Goal: Transaction & Acquisition: Book appointment/travel/reservation

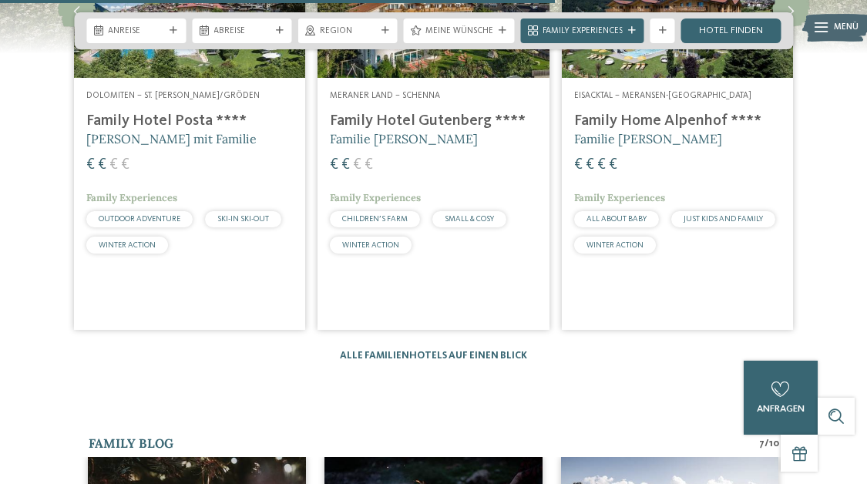
scroll to position [2127, 0]
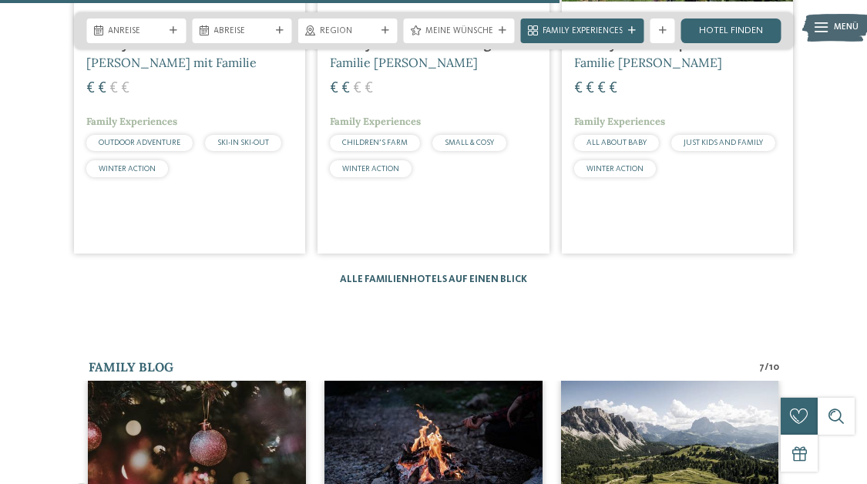
click at [501, 274] on link "Alle Familienhotels auf einen Blick" at bounding box center [433, 279] width 187 height 10
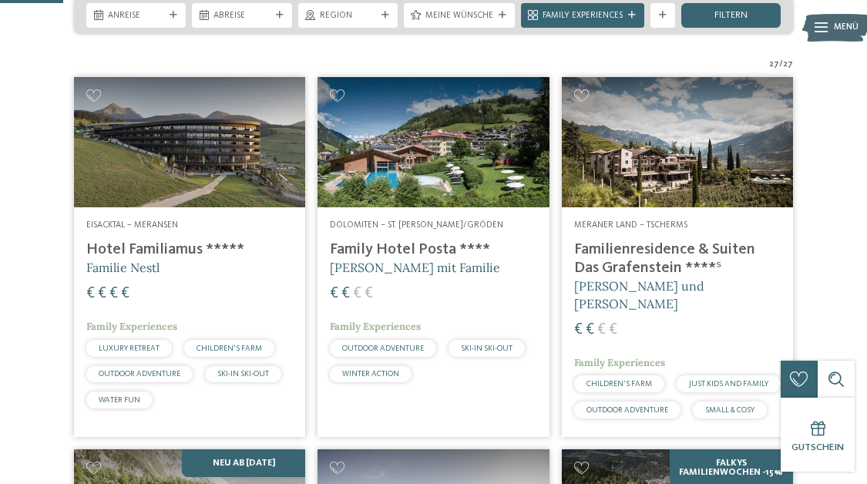
scroll to position [291, 0]
click at [668, 200] on img at bounding box center [677, 142] width 231 height 130
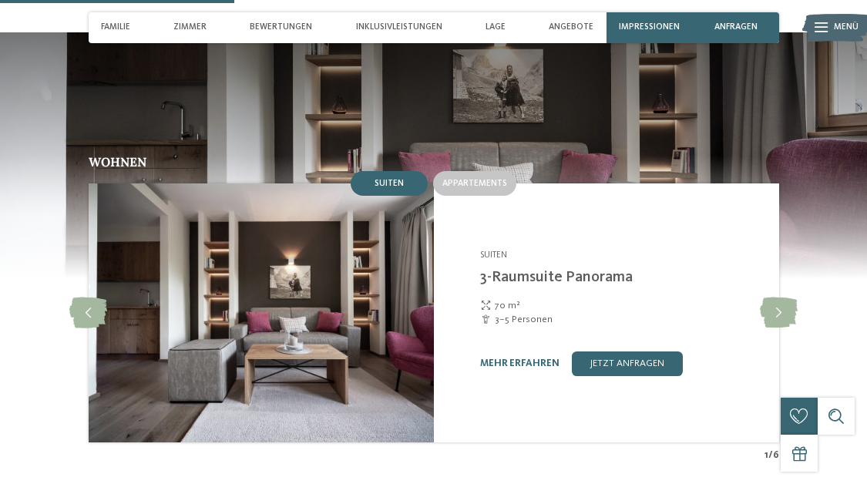
scroll to position [1091, 0]
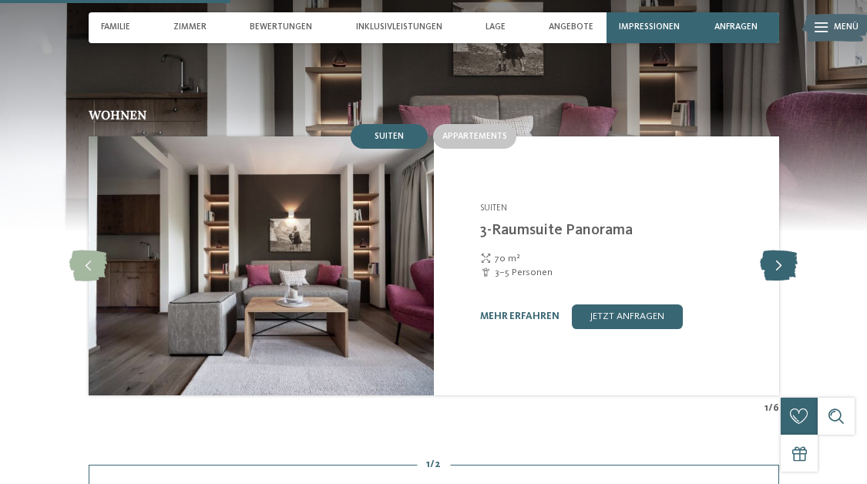
click at [779, 251] on icon at bounding box center [779, 266] width 38 height 31
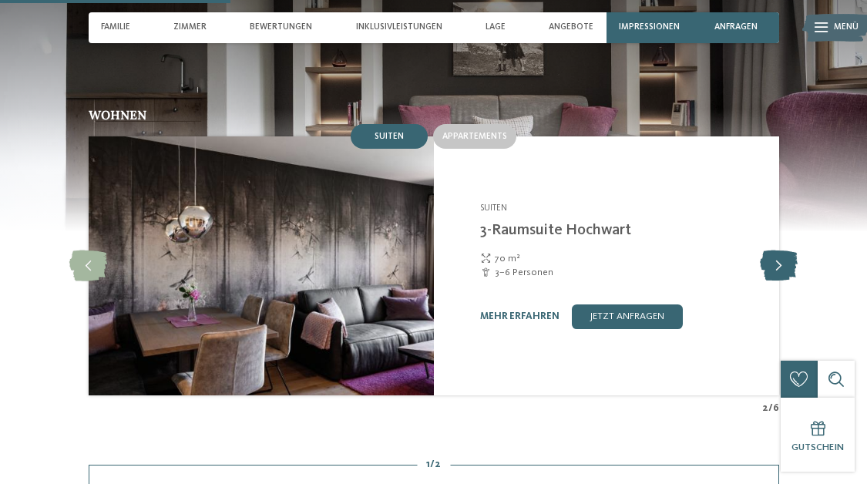
click at [780, 251] on icon at bounding box center [779, 266] width 38 height 31
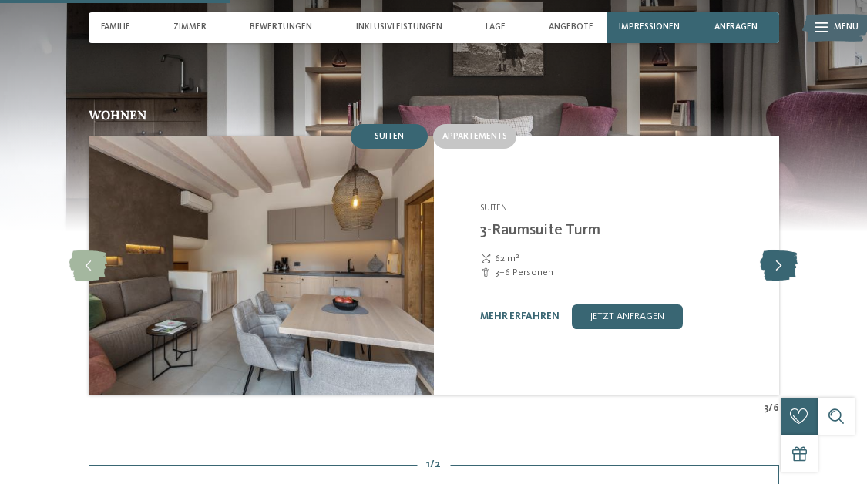
click at [780, 251] on icon at bounding box center [779, 266] width 38 height 31
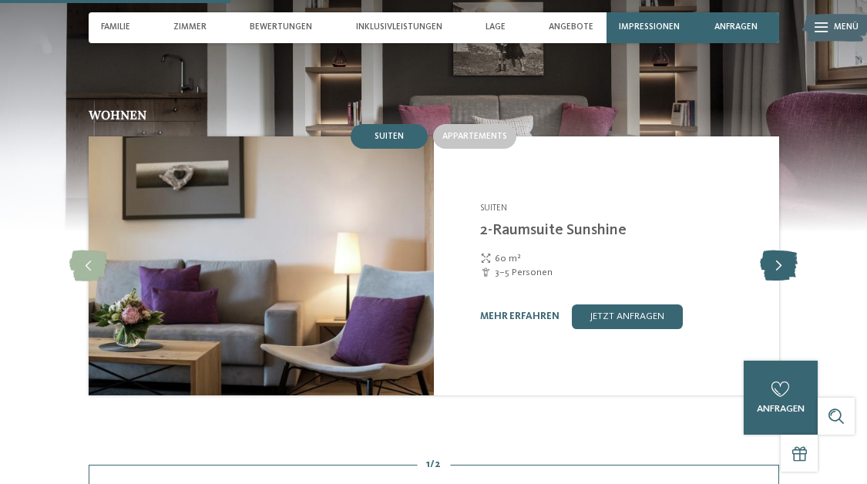
click at [780, 251] on icon at bounding box center [779, 266] width 38 height 31
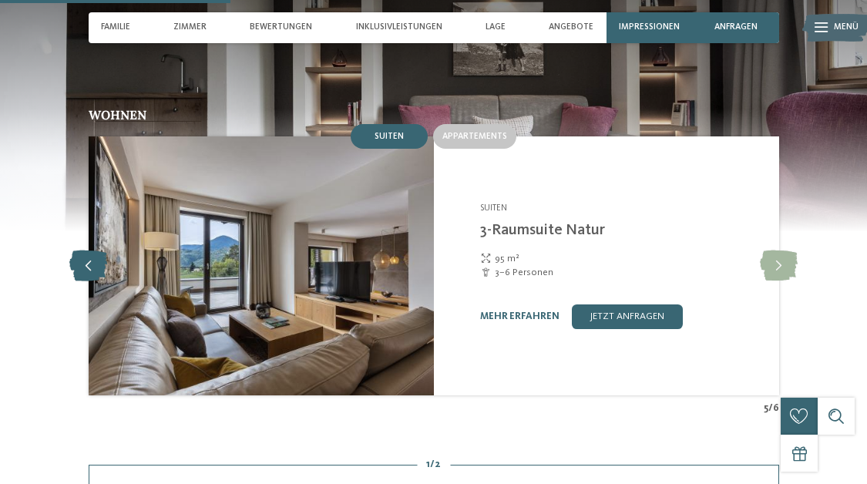
click at [86, 251] on icon at bounding box center [88, 266] width 38 height 31
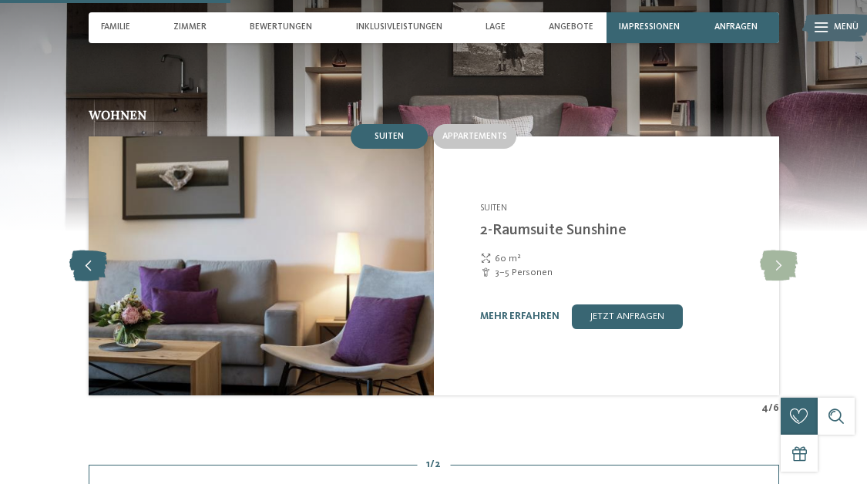
click at [86, 251] on icon at bounding box center [88, 266] width 38 height 31
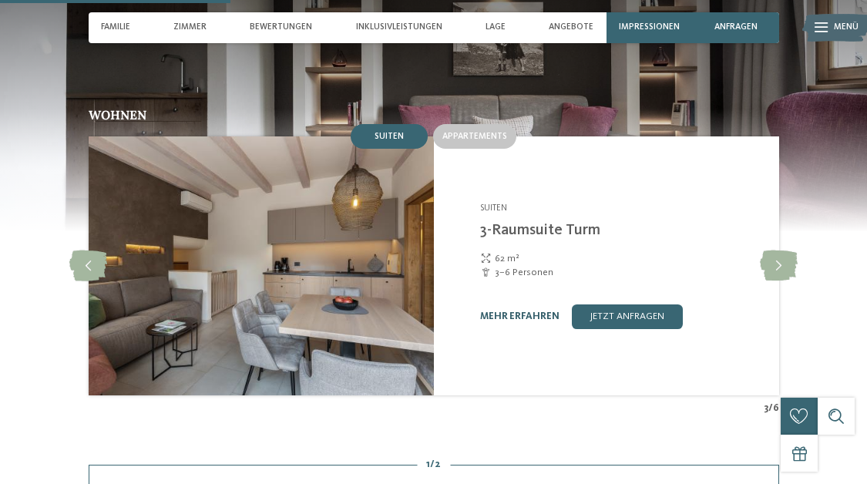
click at [513, 311] on link "mehr erfahren" at bounding box center [519, 316] width 79 height 10
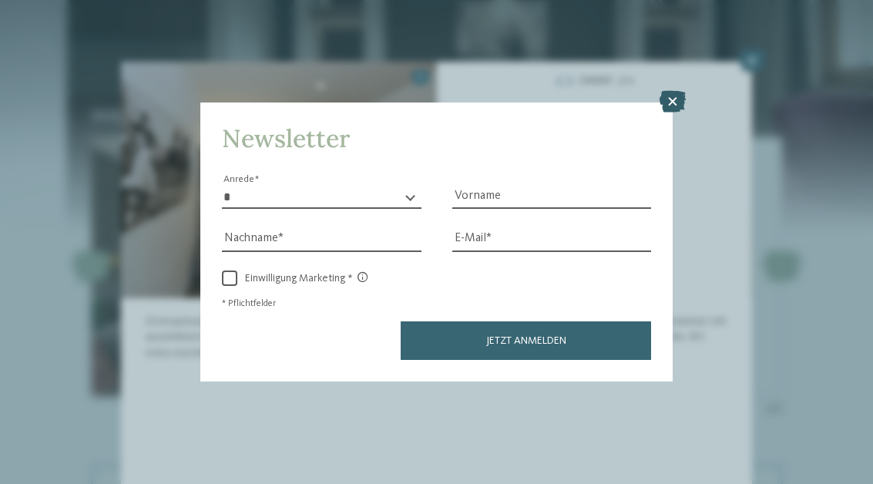
click at [669, 91] on icon at bounding box center [673, 102] width 26 height 22
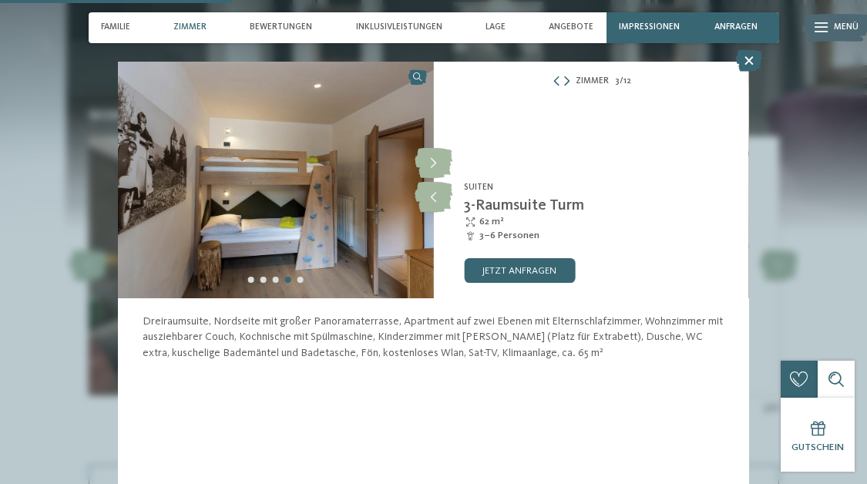
scroll to position [1156, 0]
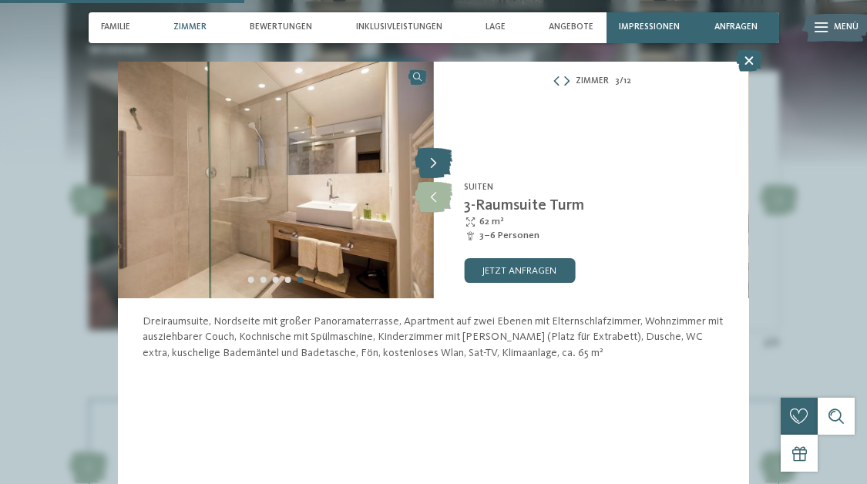
click at [436, 158] on icon at bounding box center [434, 163] width 38 height 31
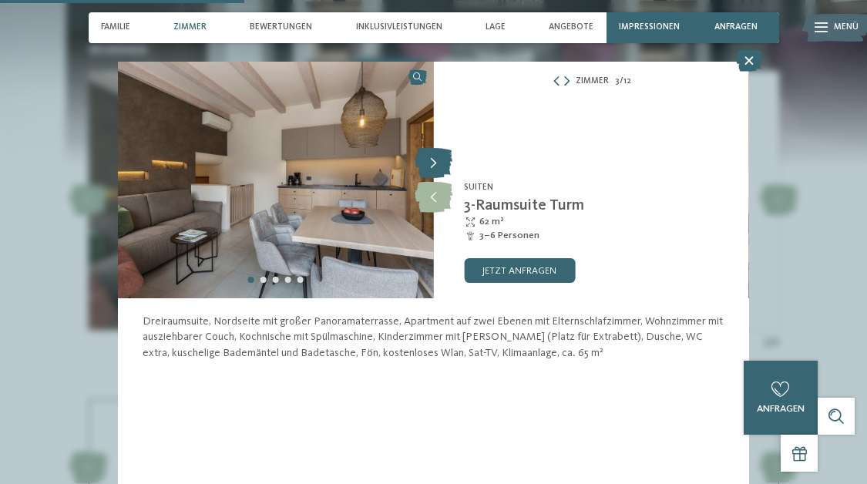
click at [436, 158] on icon at bounding box center [434, 163] width 38 height 31
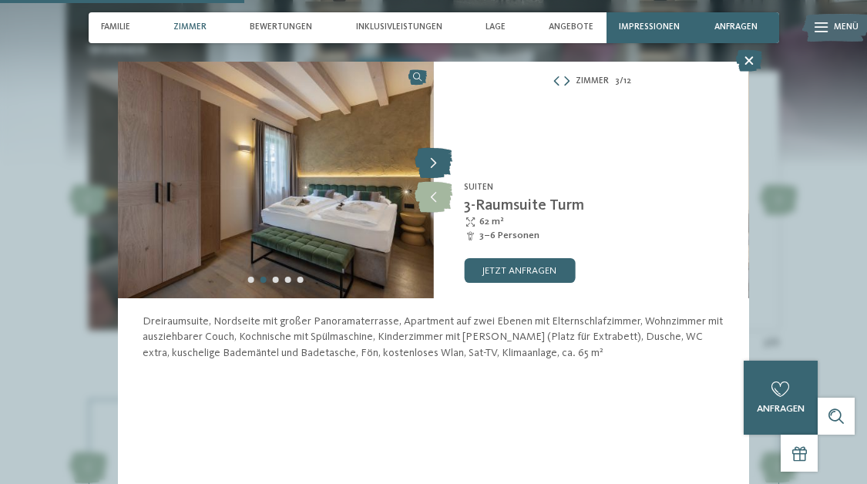
click at [436, 158] on icon at bounding box center [434, 163] width 38 height 31
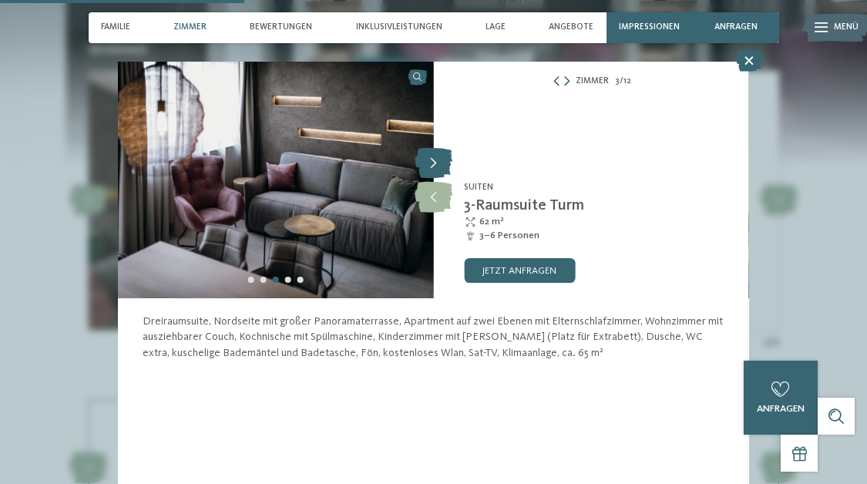
click at [436, 158] on icon at bounding box center [434, 163] width 38 height 31
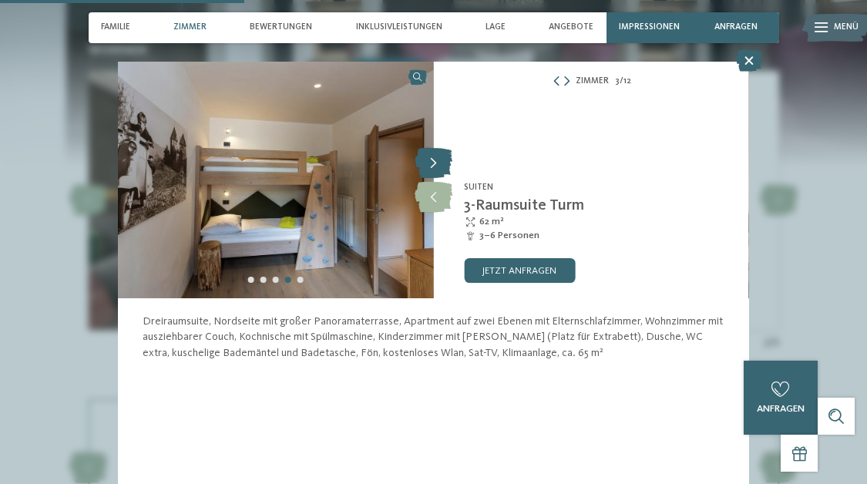
click at [436, 158] on icon at bounding box center [434, 163] width 38 height 31
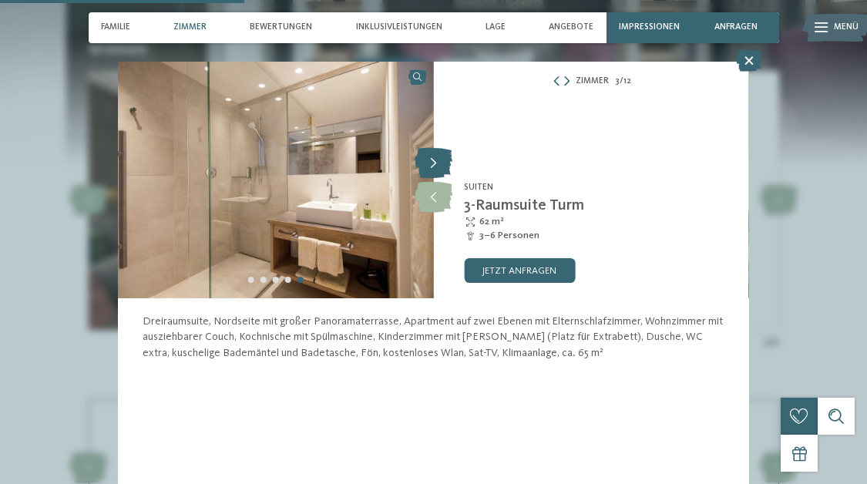
click at [436, 158] on icon at bounding box center [434, 163] width 38 height 31
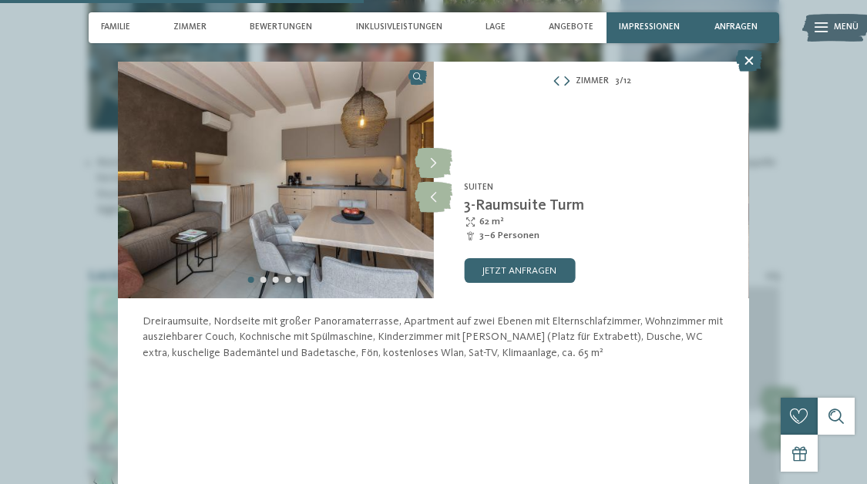
scroll to position [1687, 0]
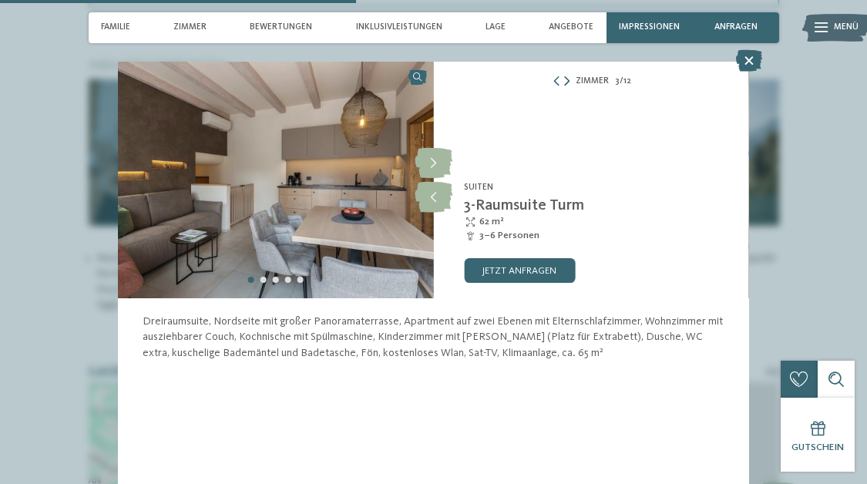
click at [568, 80] on icon at bounding box center [566, 82] width 5 height 10
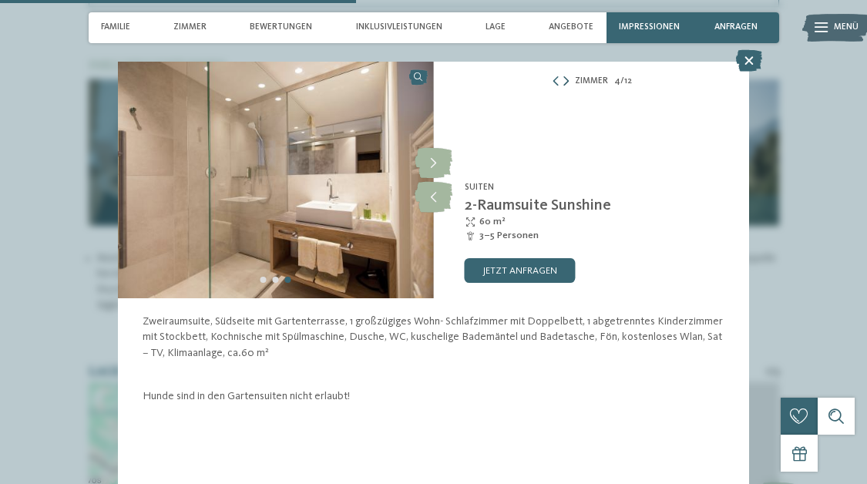
click at [568, 80] on div "Zimmer 4 / 12" at bounding box center [592, 81] width 316 height 15
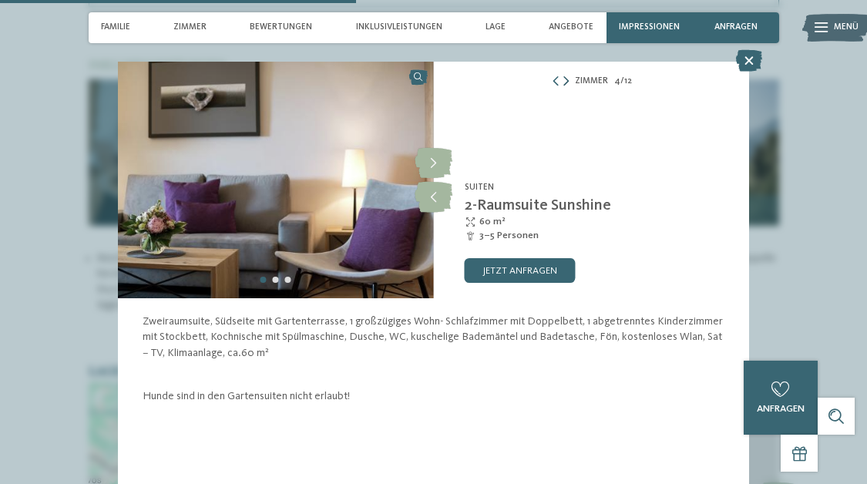
click at [566, 79] on icon at bounding box center [566, 82] width 5 height 10
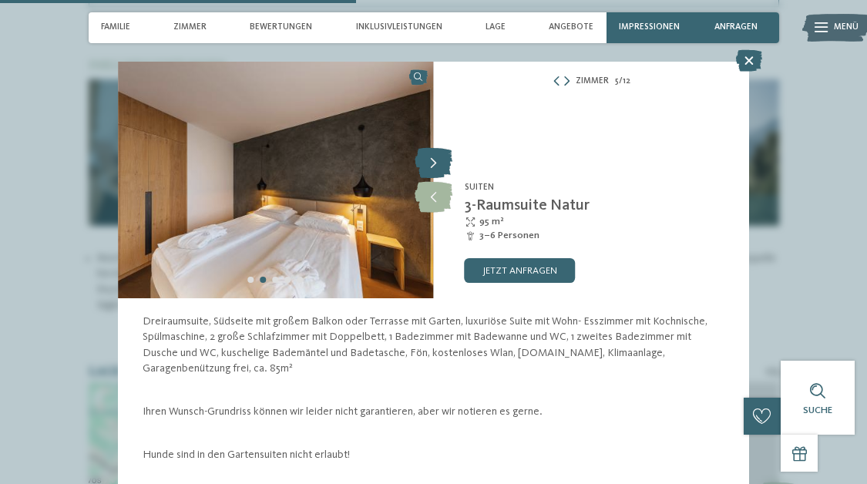
click at [436, 156] on icon at bounding box center [434, 163] width 38 height 31
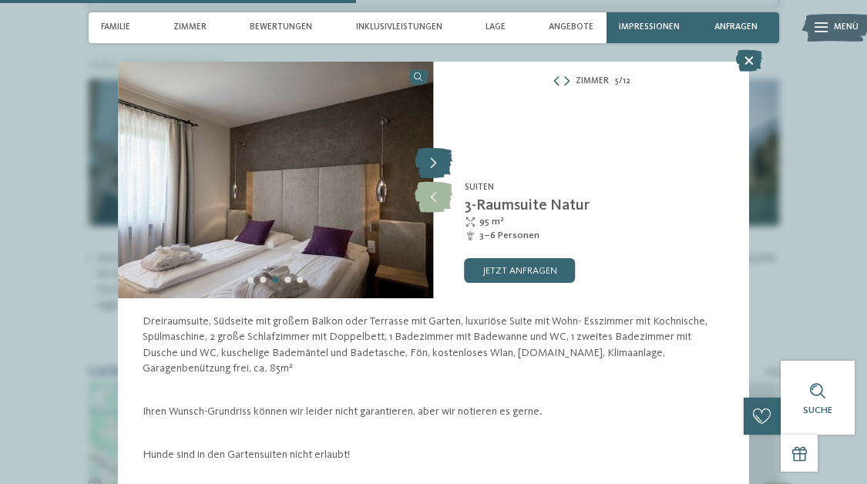
click at [436, 156] on icon at bounding box center [434, 163] width 38 height 31
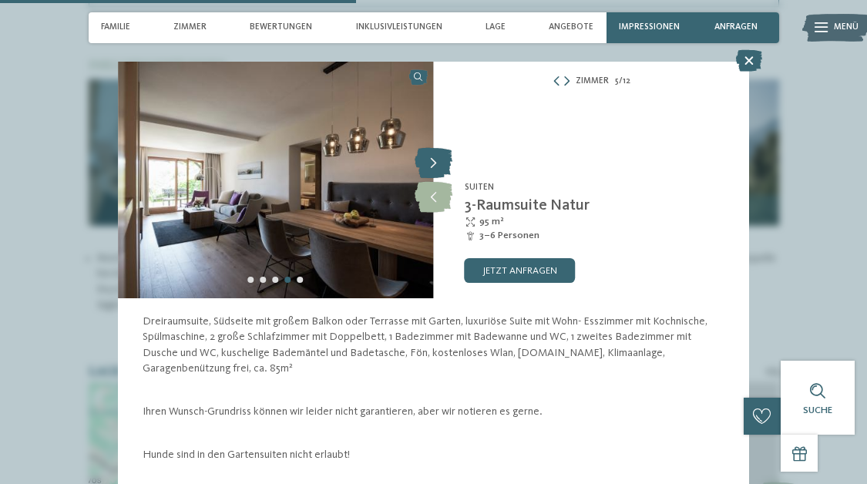
click at [436, 156] on icon at bounding box center [434, 163] width 38 height 31
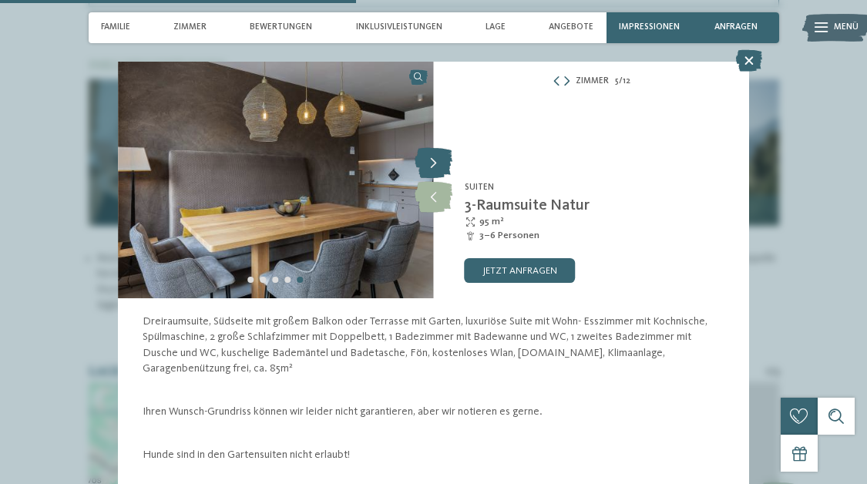
click at [436, 156] on icon at bounding box center [434, 163] width 38 height 31
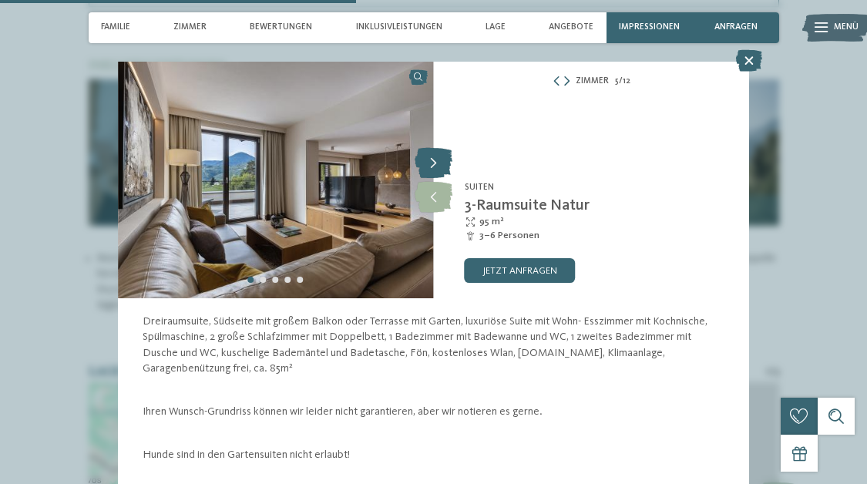
click at [436, 156] on icon at bounding box center [434, 163] width 38 height 31
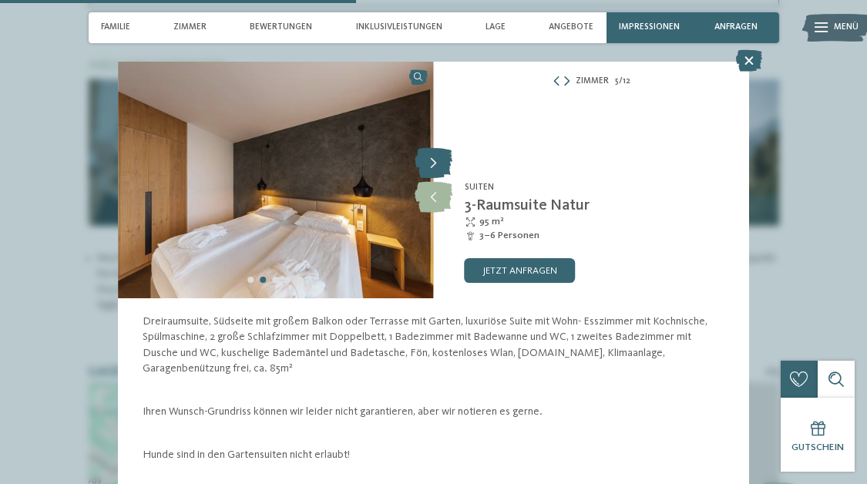
click at [436, 156] on icon at bounding box center [434, 163] width 38 height 31
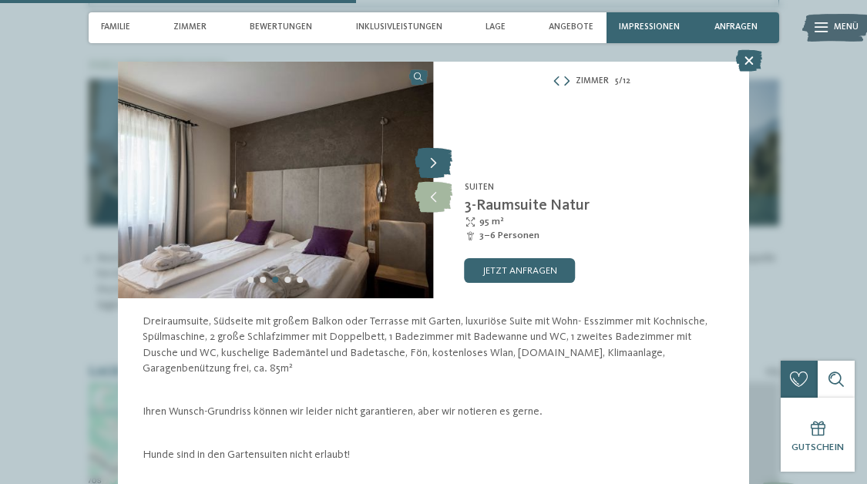
click at [436, 156] on icon at bounding box center [434, 163] width 38 height 31
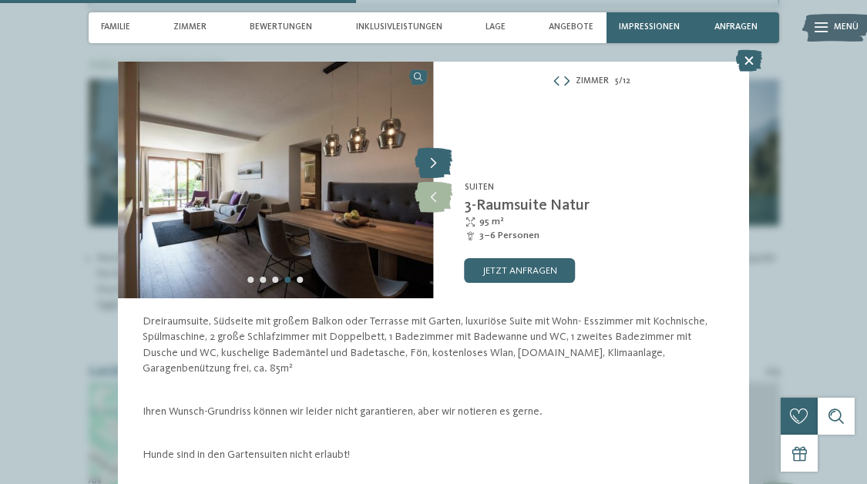
click at [437, 157] on icon at bounding box center [434, 163] width 38 height 31
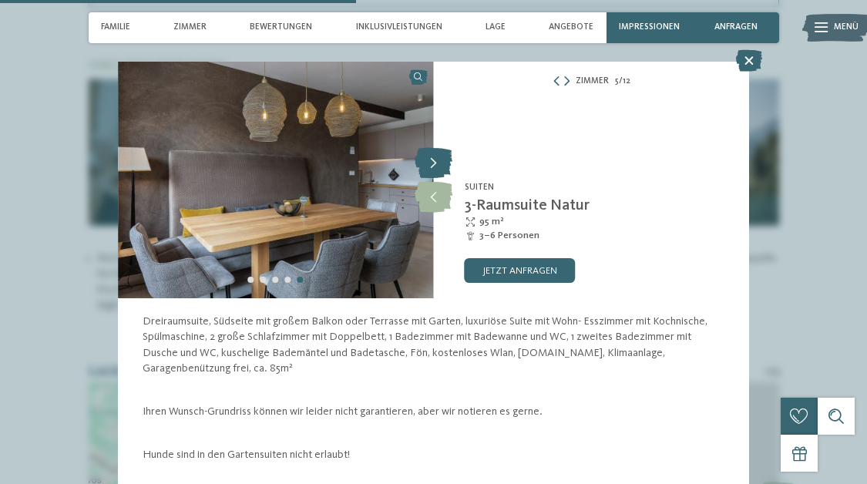
click at [439, 158] on icon at bounding box center [434, 163] width 38 height 31
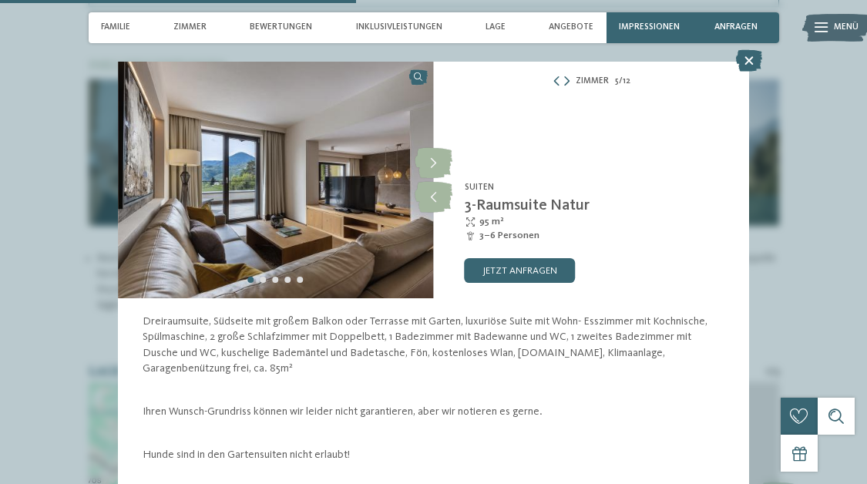
scroll to position [0, 0]
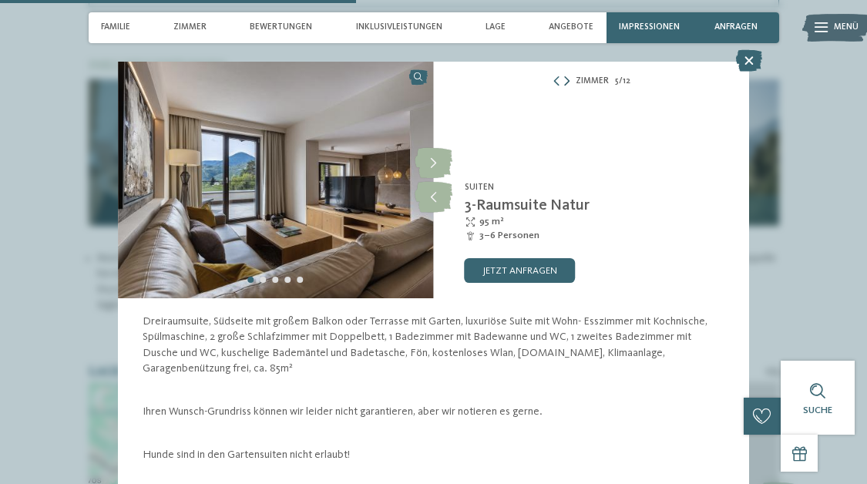
click at [567, 78] on icon at bounding box center [566, 82] width 5 height 10
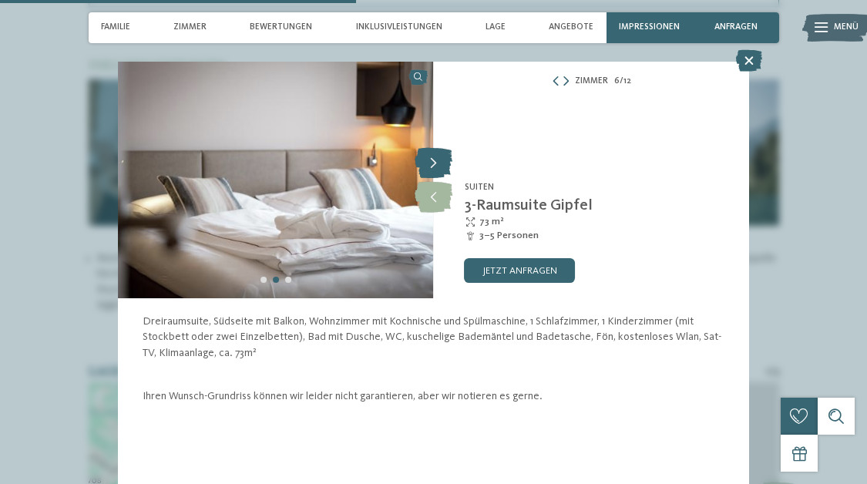
click at [435, 160] on icon at bounding box center [434, 163] width 38 height 31
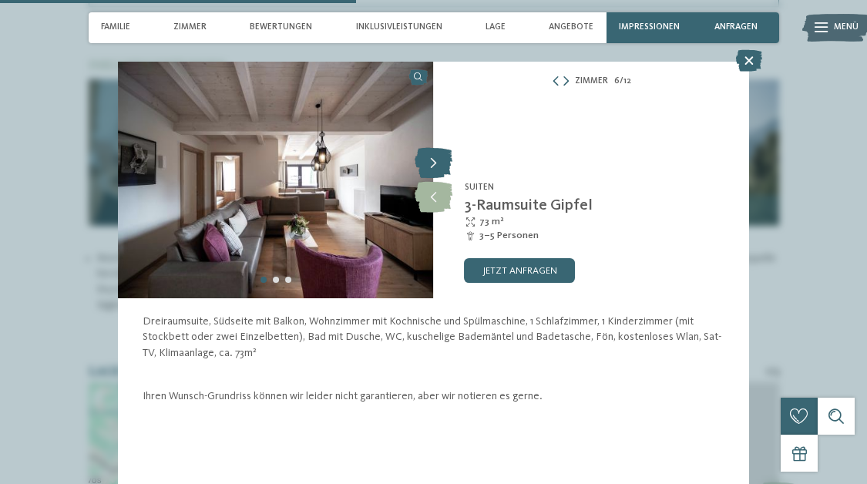
click at [436, 160] on icon at bounding box center [434, 163] width 38 height 31
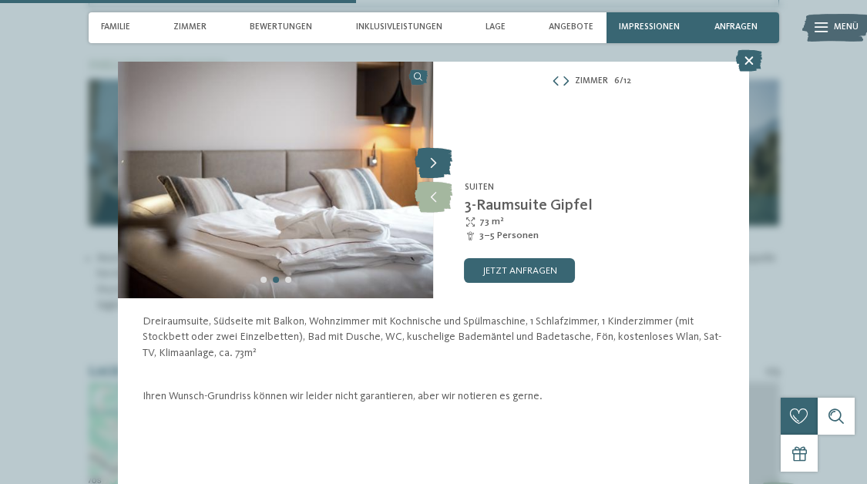
click at [436, 160] on icon at bounding box center [434, 163] width 38 height 31
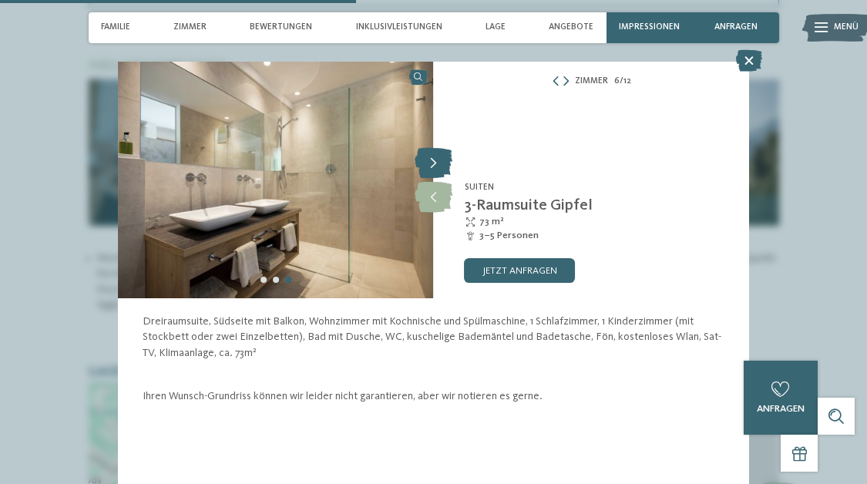
click at [436, 160] on icon at bounding box center [434, 163] width 38 height 31
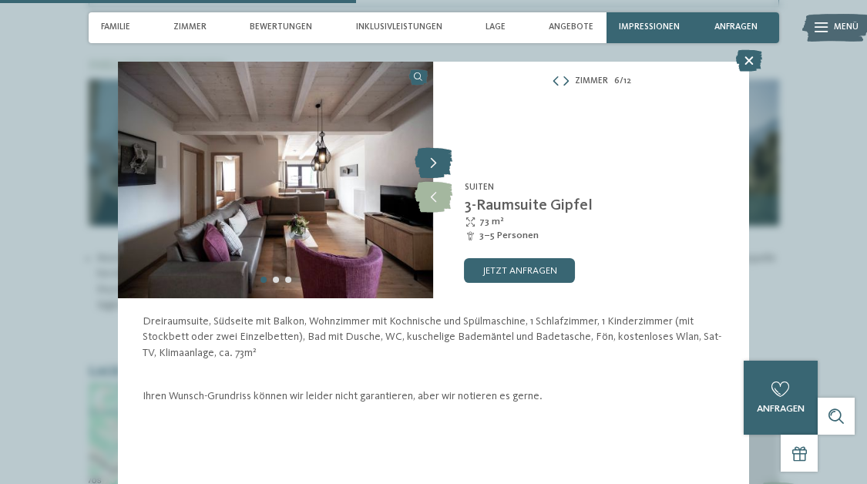
click at [436, 160] on icon at bounding box center [434, 163] width 38 height 31
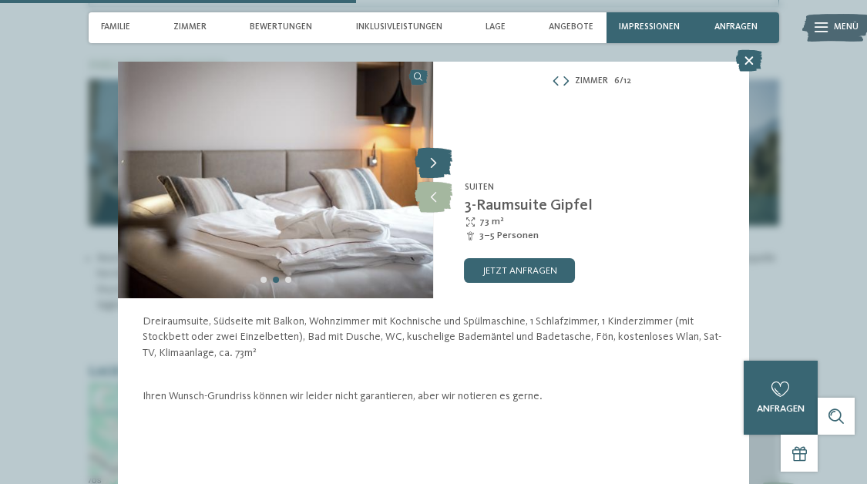
click at [436, 160] on icon at bounding box center [434, 163] width 38 height 31
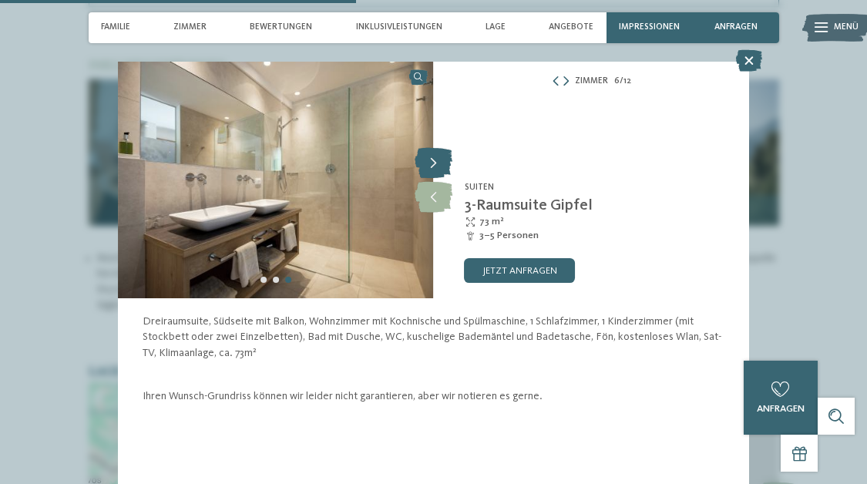
click at [436, 160] on icon at bounding box center [434, 163] width 38 height 31
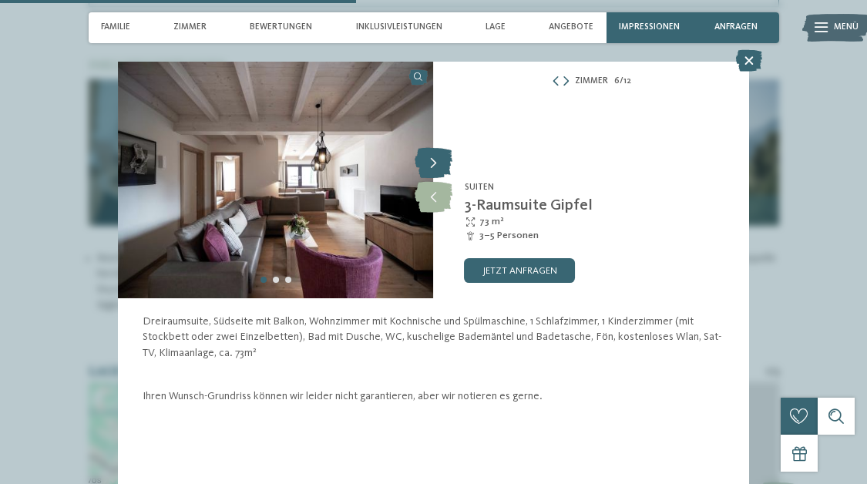
click at [436, 160] on icon at bounding box center [434, 163] width 38 height 31
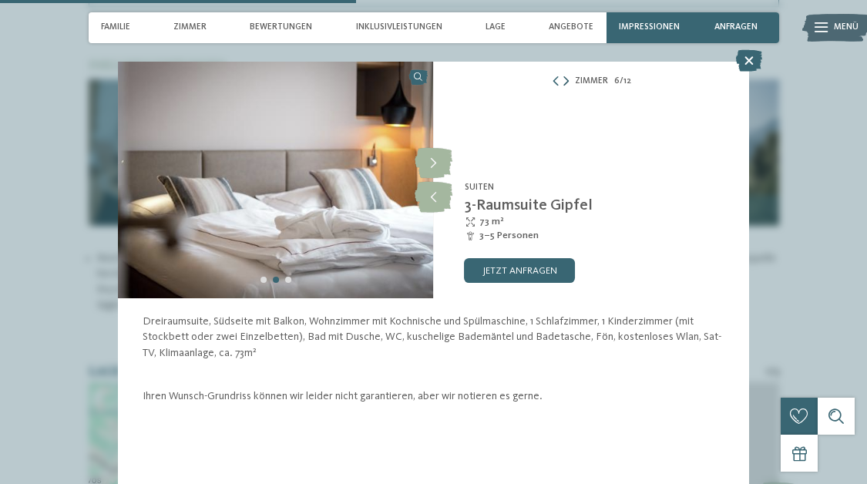
click at [565, 81] on icon at bounding box center [566, 82] width 5 height 10
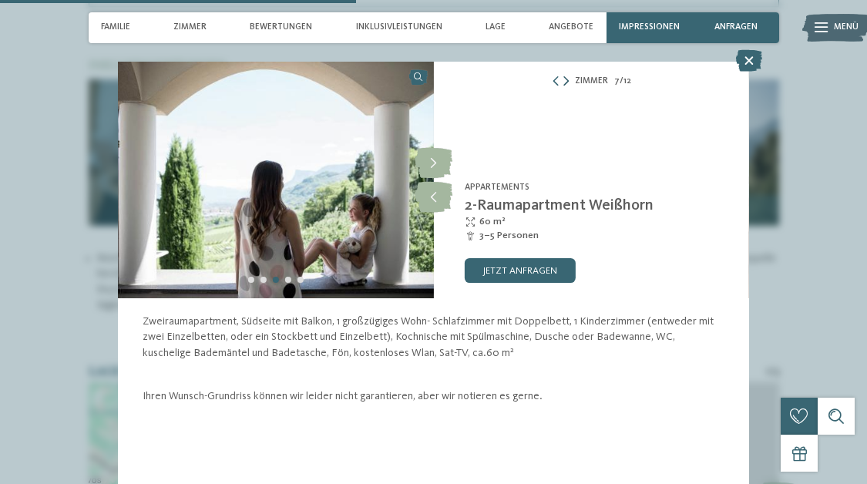
click at [567, 79] on icon at bounding box center [566, 82] width 5 height 10
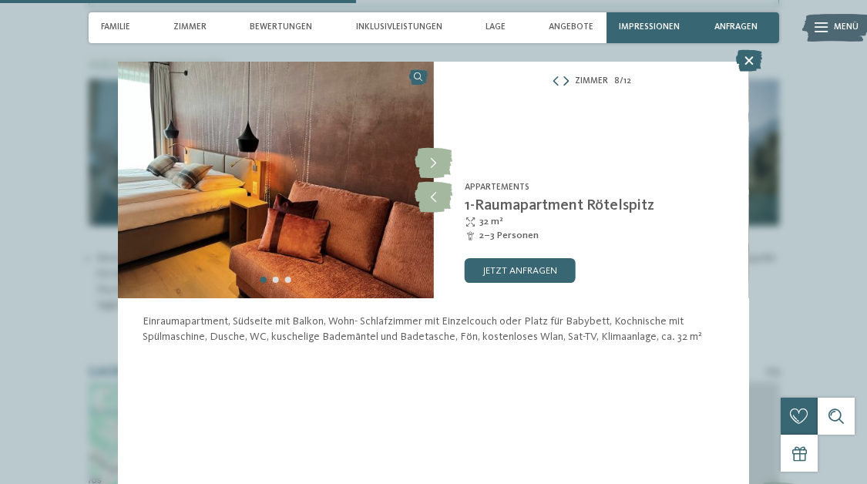
click at [567, 79] on icon at bounding box center [566, 82] width 5 height 10
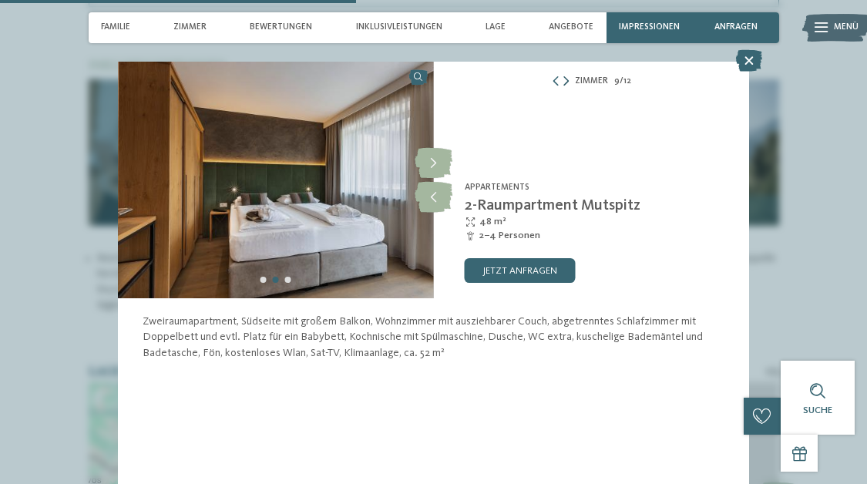
click at [567, 79] on icon at bounding box center [566, 82] width 5 height 10
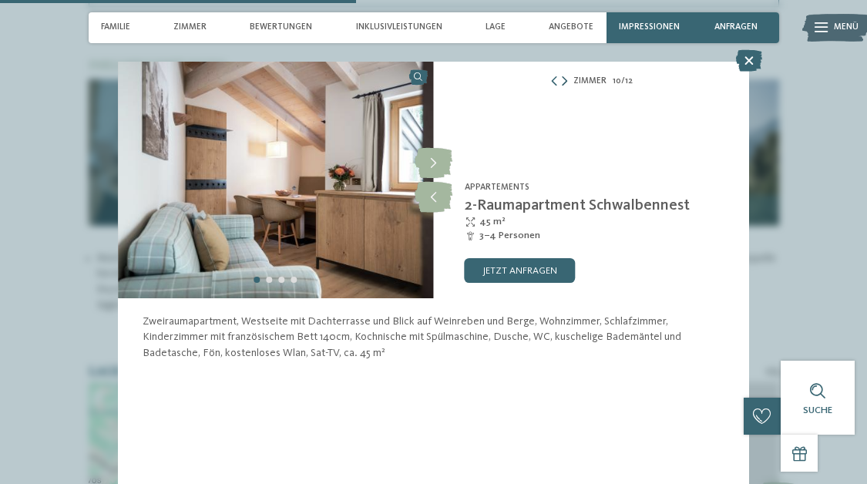
click at [567, 79] on icon at bounding box center [564, 82] width 5 height 10
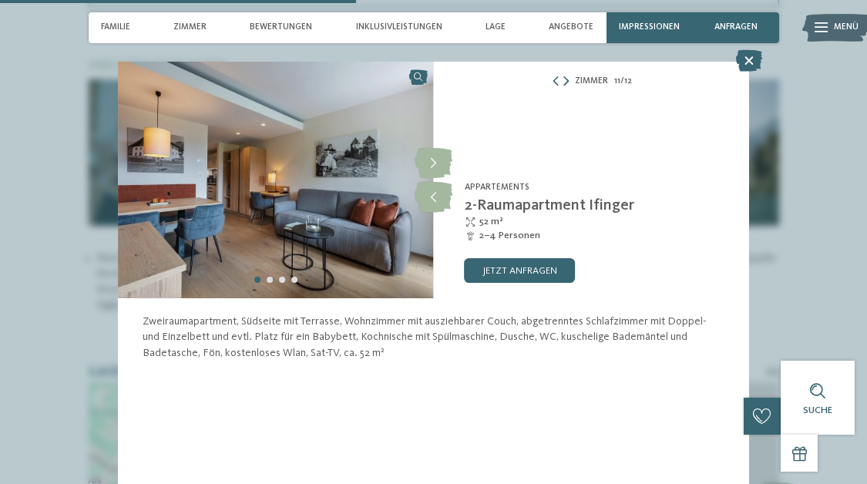
click at [567, 79] on icon at bounding box center [566, 82] width 5 height 10
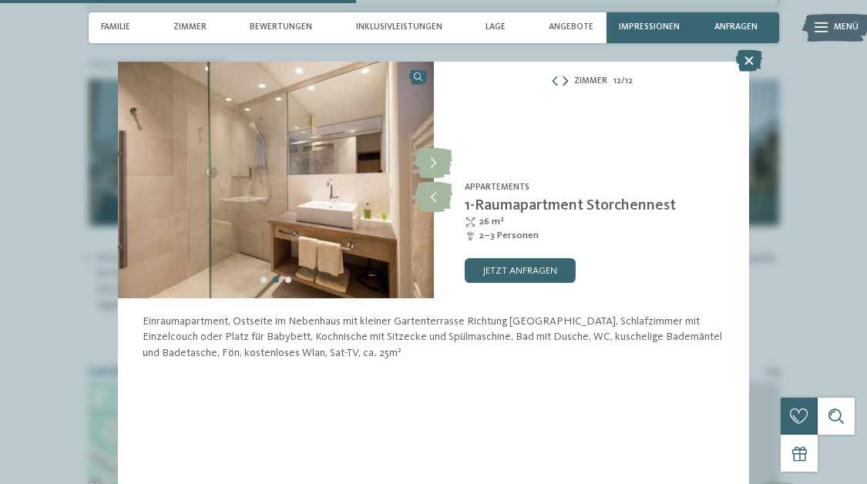
click at [567, 79] on icon at bounding box center [565, 82] width 5 height 10
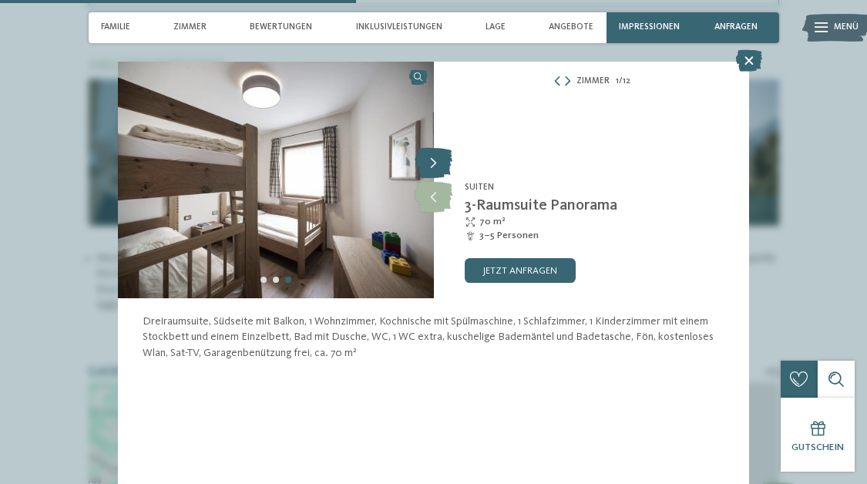
click at [431, 160] on icon at bounding box center [434, 163] width 38 height 31
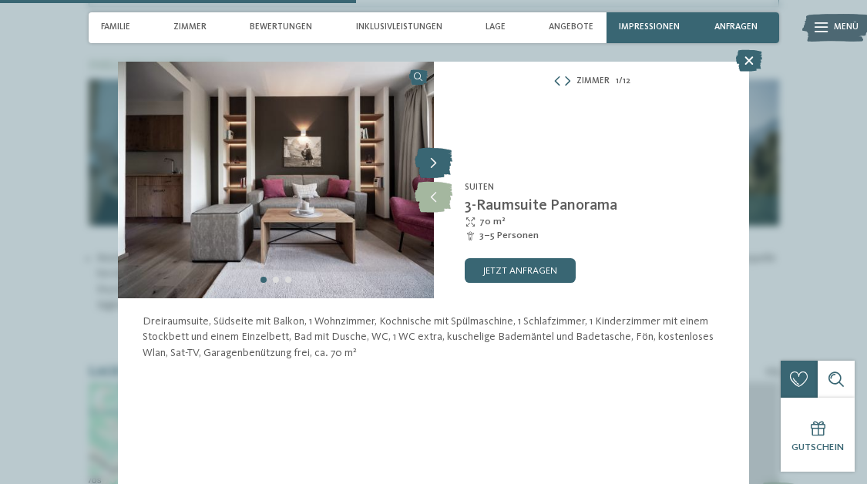
click at [431, 160] on icon at bounding box center [434, 163] width 38 height 31
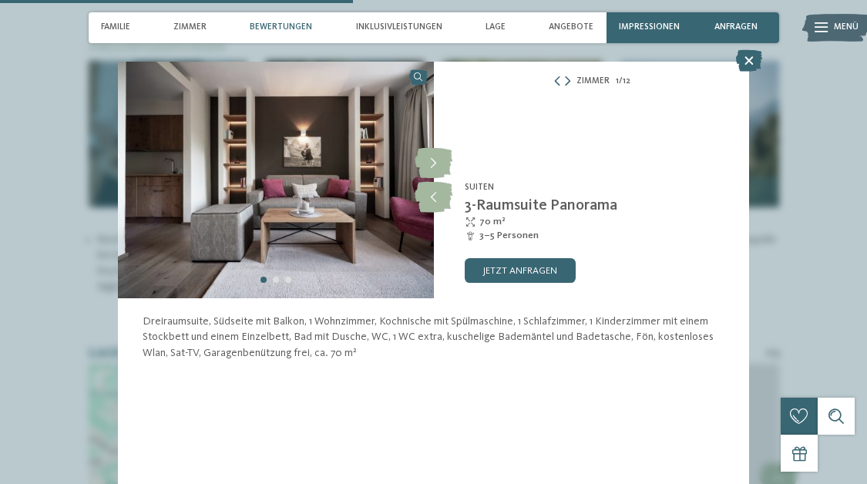
scroll to position [1667, 0]
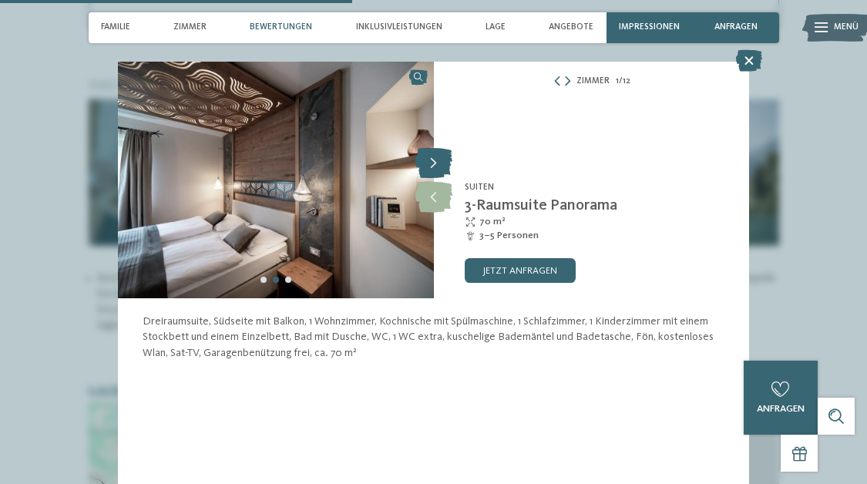
click at [433, 160] on icon at bounding box center [434, 163] width 38 height 31
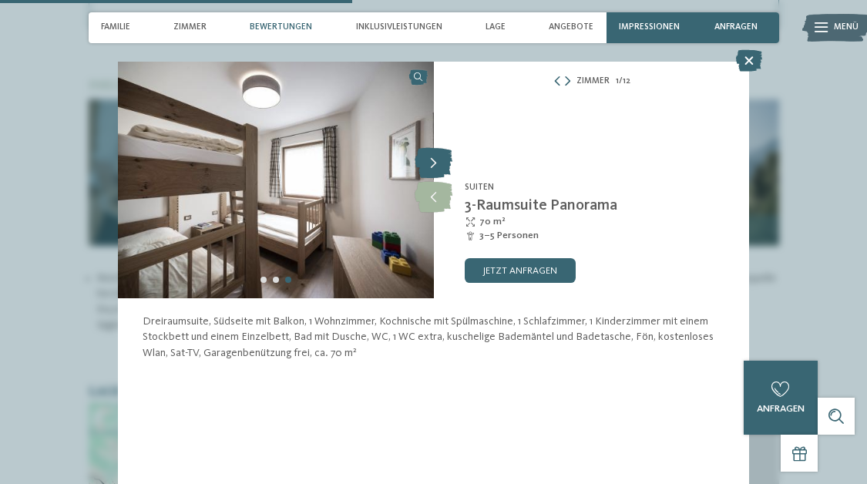
click at [433, 160] on icon at bounding box center [434, 163] width 38 height 31
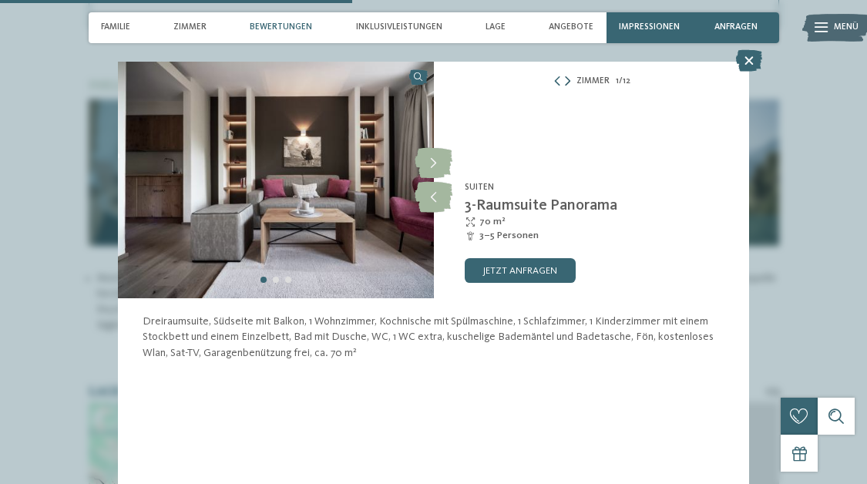
click at [568, 82] on icon at bounding box center [567, 82] width 5 height 10
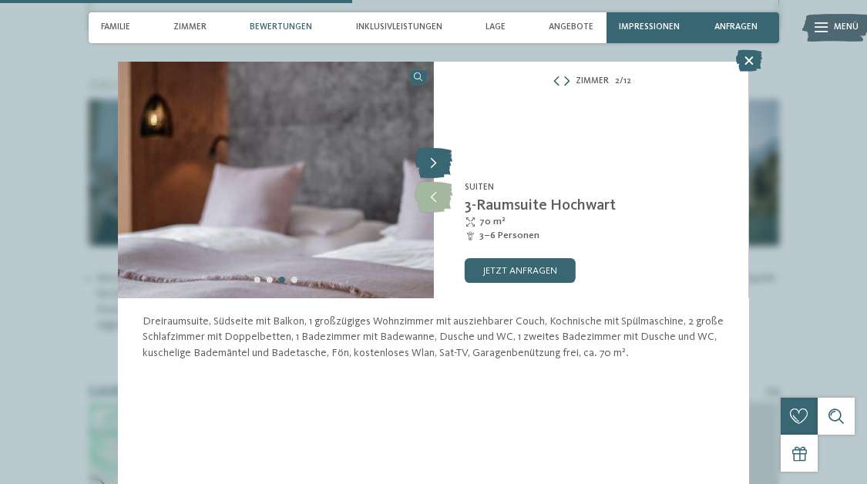
click at [439, 161] on icon at bounding box center [434, 163] width 38 height 31
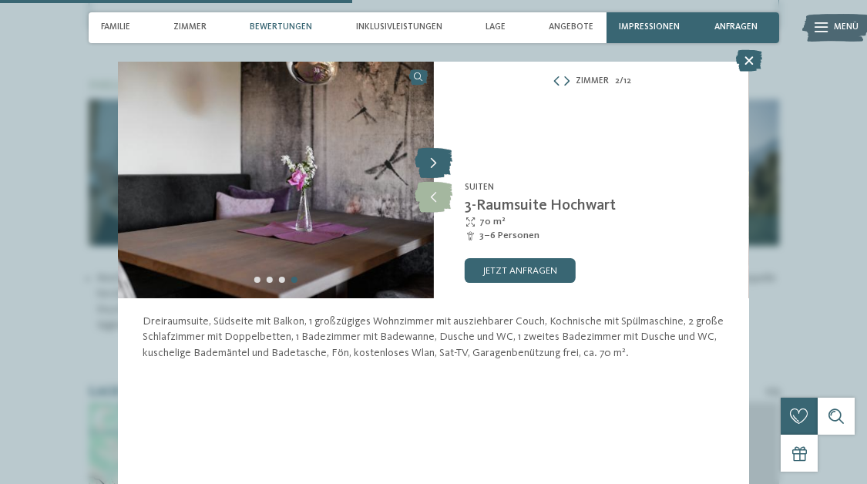
click at [439, 161] on icon at bounding box center [434, 163] width 38 height 31
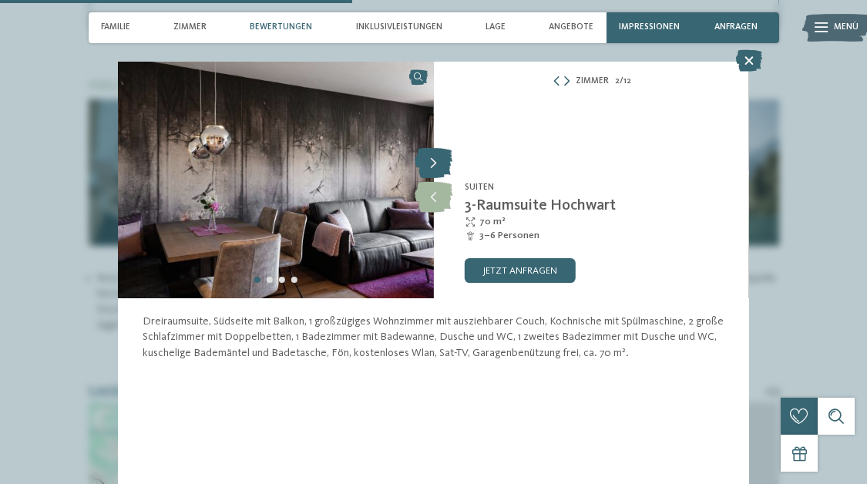
click at [439, 161] on icon at bounding box center [434, 163] width 38 height 31
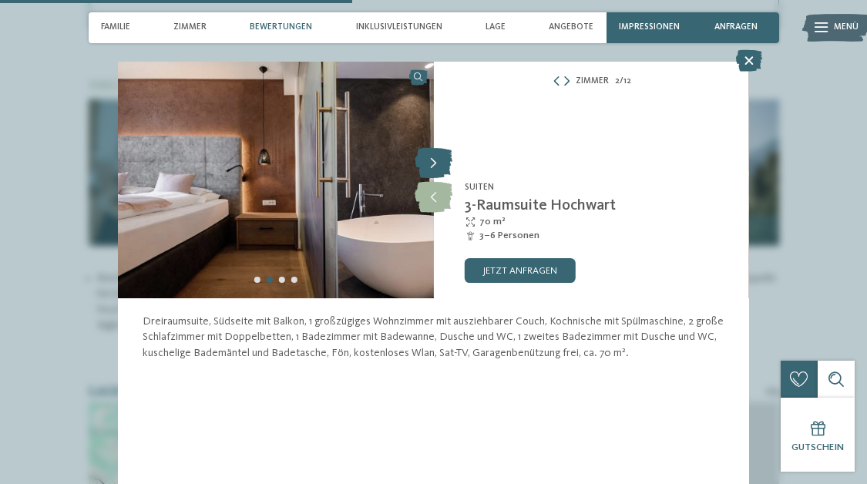
click at [439, 161] on icon at bounding box center [434, 163] width 38 height 31
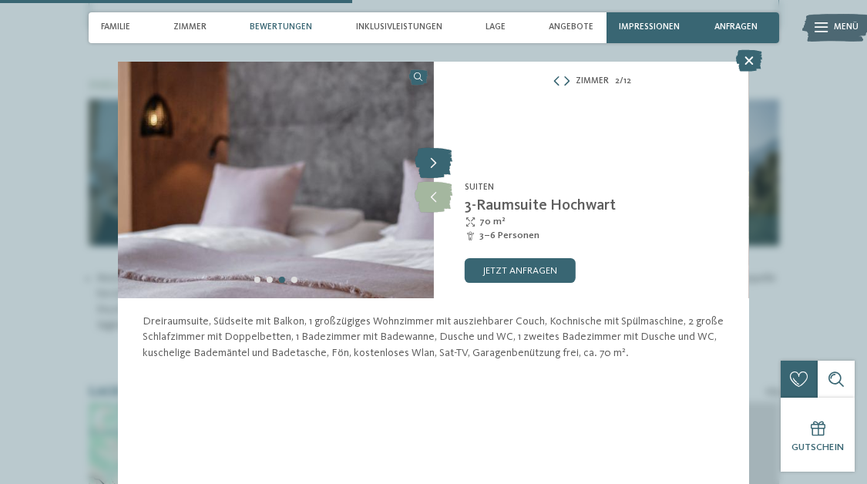
click at [437, 156] on icon at bounding box center [434, 163] width 38 height 31
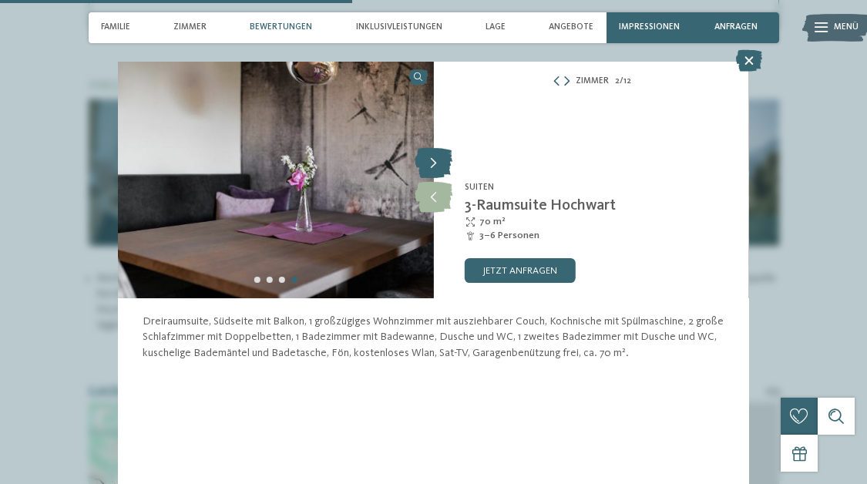
click at [437, 156] on icon at bounding box center [434, 163] width 38 height 31
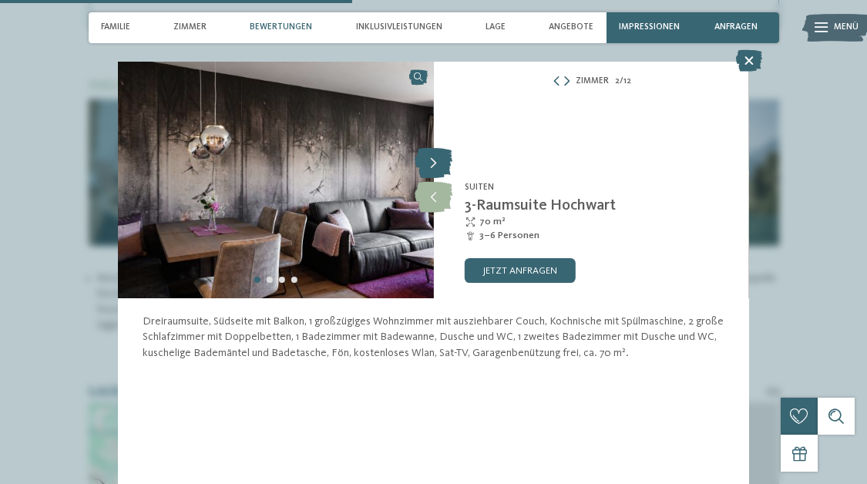
click at [437, 156] on icon at bounding box center [434, 163] width 38 height 31
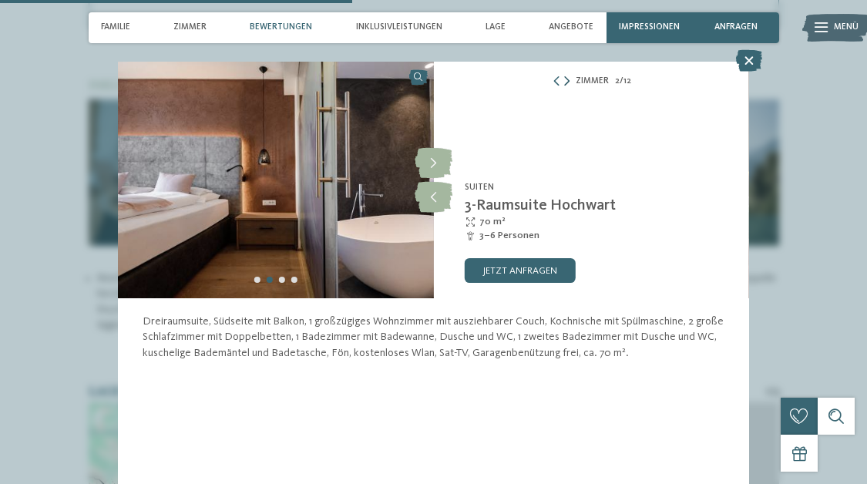
click at [567, 81] on icon at bounding box center [566, 82] width 5 height 10
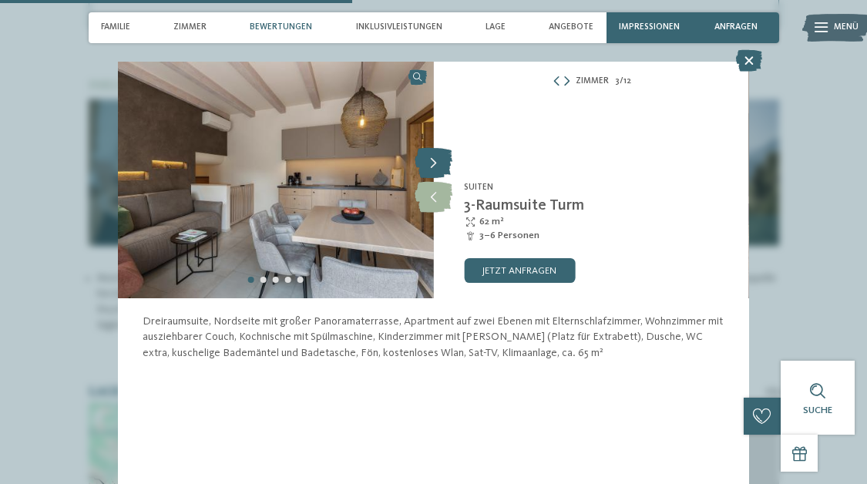
click at [437, 156] on icon at bounding box center [434, 163] width 38 height 31
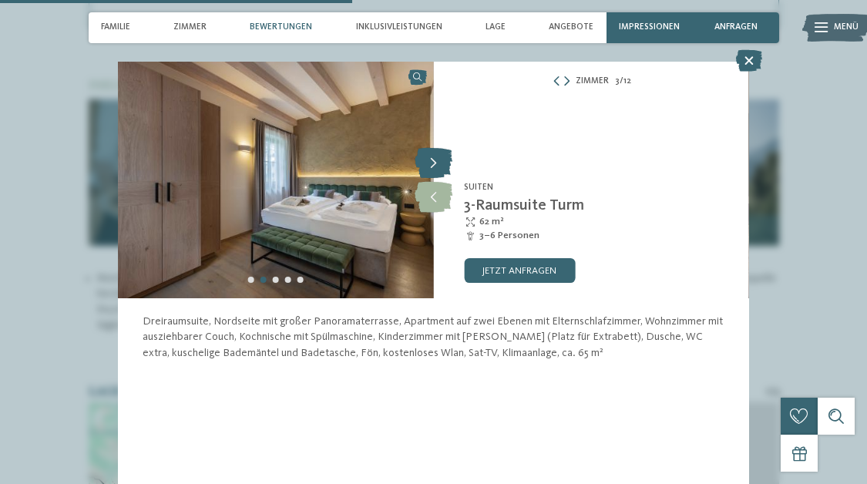
click at [437, 156] on icon at bounding box center [434, 163] width 38 height 31
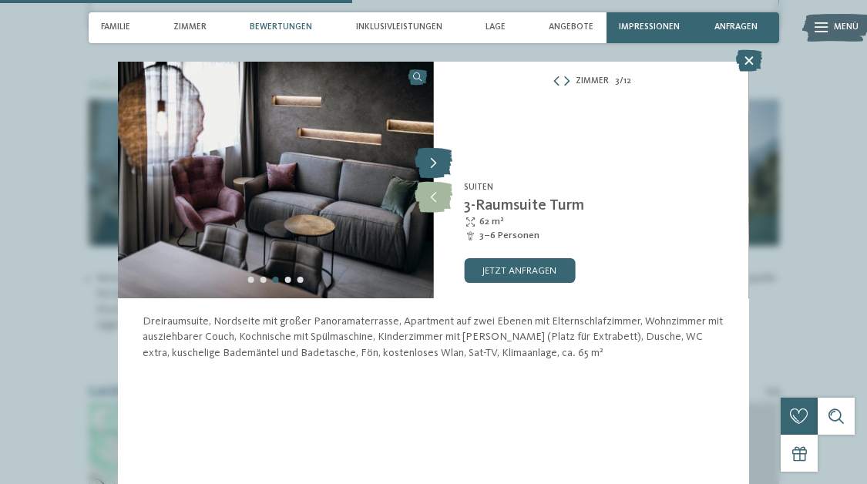
click at [437, 156] on icon at bounding box center [434, 163] width 38 height 31
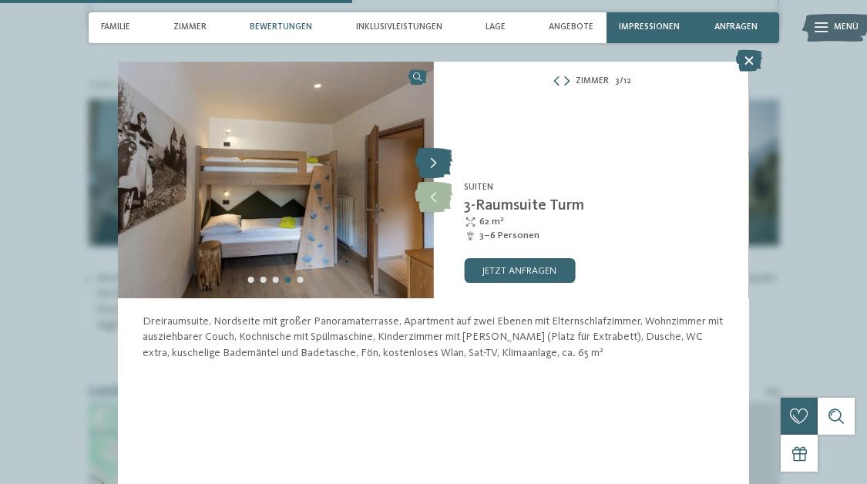
click at [437, 156] on icon at bounding box center [434, 163] width 38 height 31
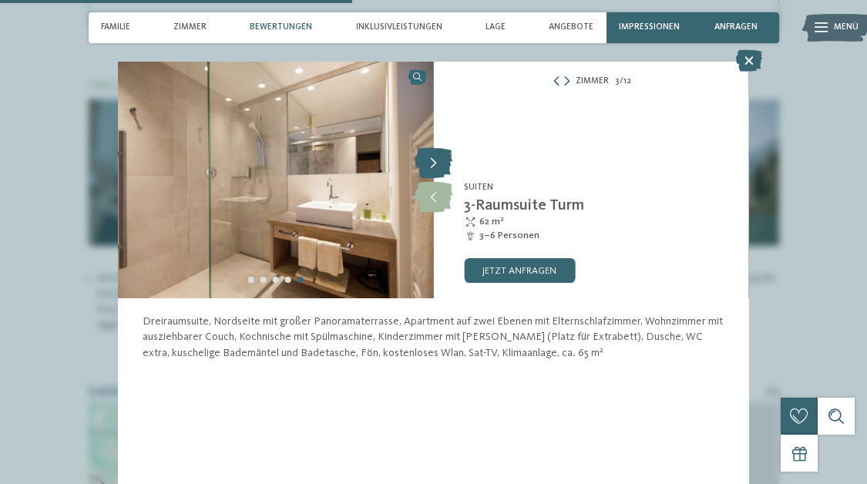
click at [437, 156] on icon at bounding box center [434, 163] width 38 height 31
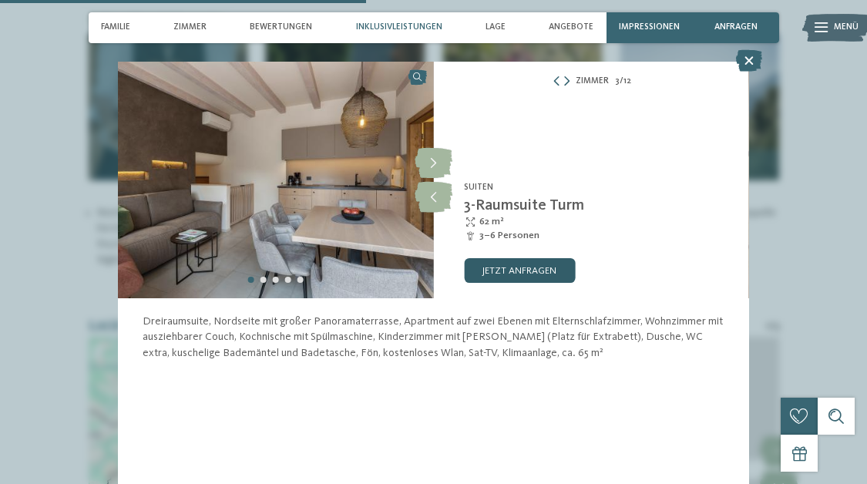
scroll to position [1759, 0]
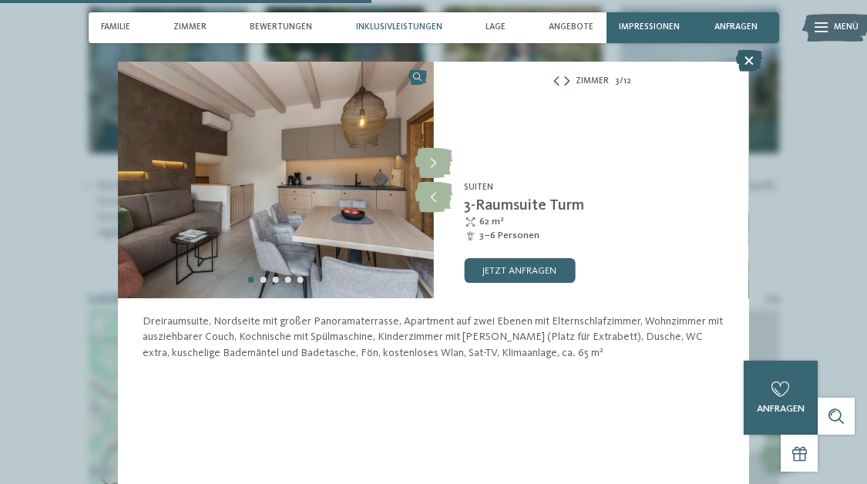
click at [749, 64] on icon at bounding box center [749, 61] width 26 height 22
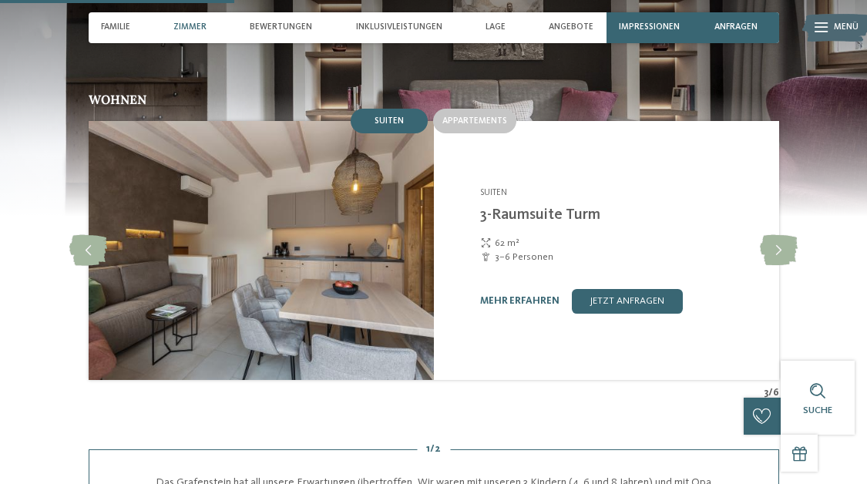
scroll to position [1111, 0]
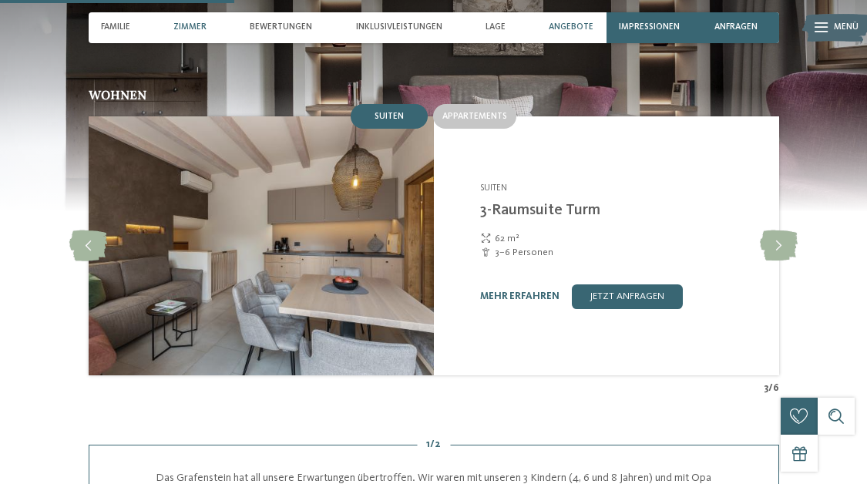
click at [578, 26] on span "Angebote" at bounding box center [571, 27] width 45 height 10
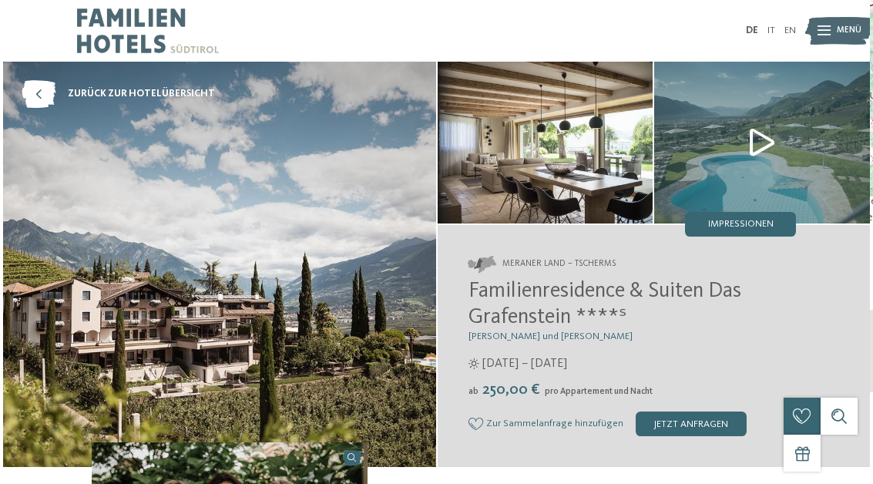
scroll to position [0, 0]
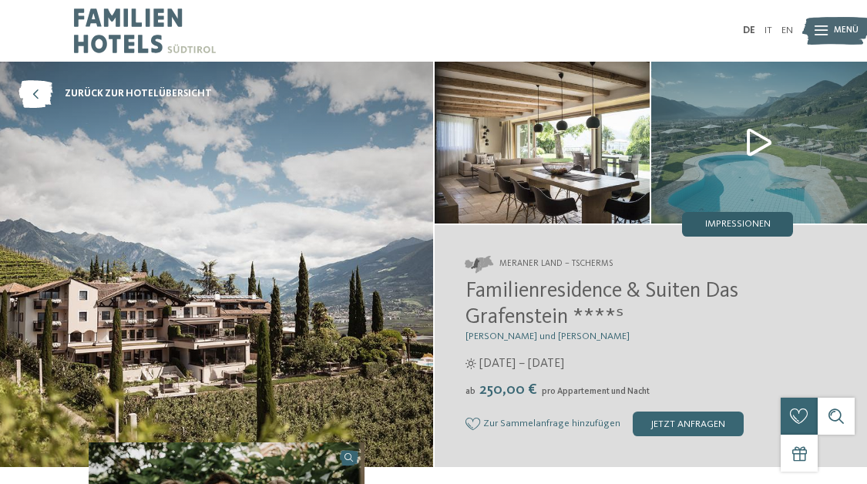
click at [743, 224] on span "Impressionen" at bounding box center [738, 225] width 66 height 10
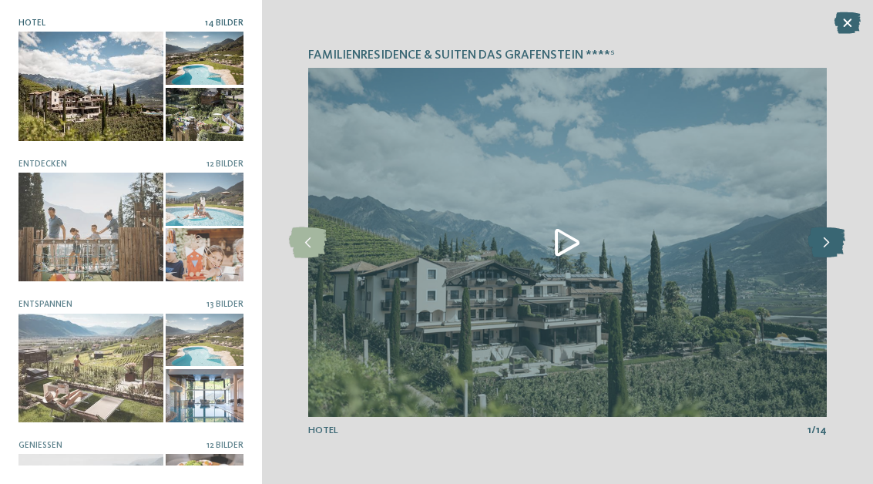
click at [823, 241] on icon at bounding box center [827, 242] width 38 height 31
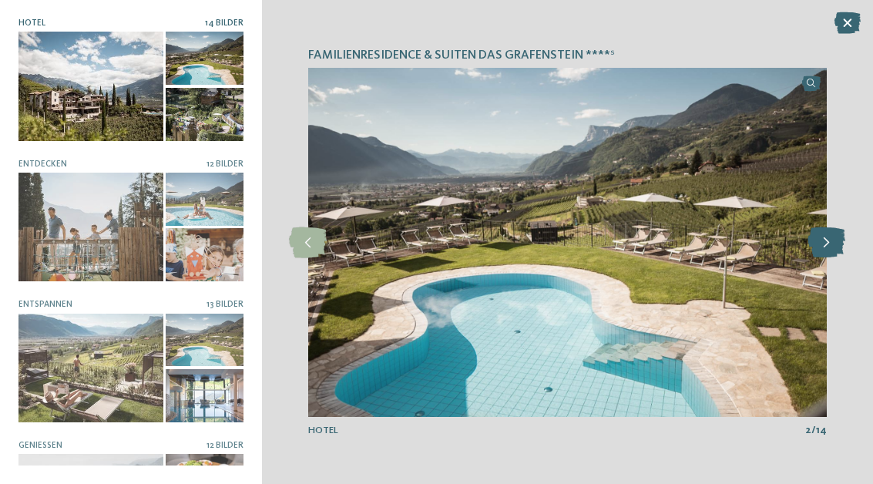
click at [823, 241] on icon at bounding box center [827, 242] width 38 height 31
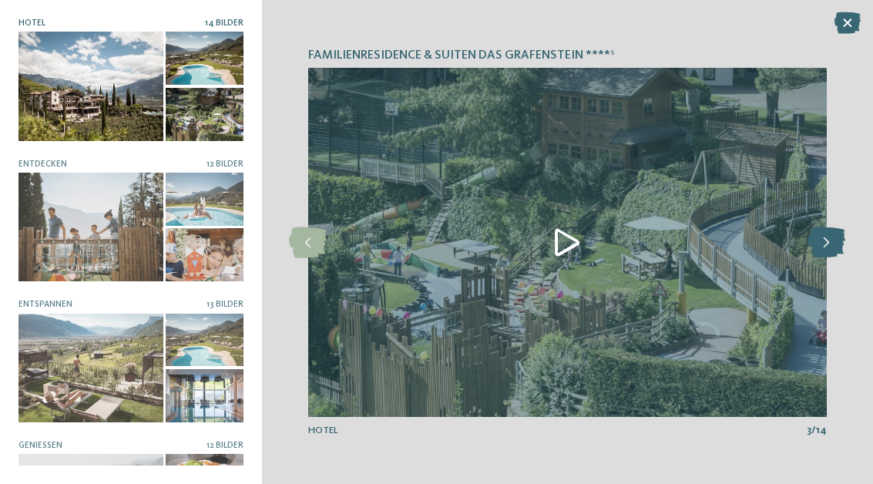
click at [825, 237] on icon at bounding box center [827, 242] width 38 height 31
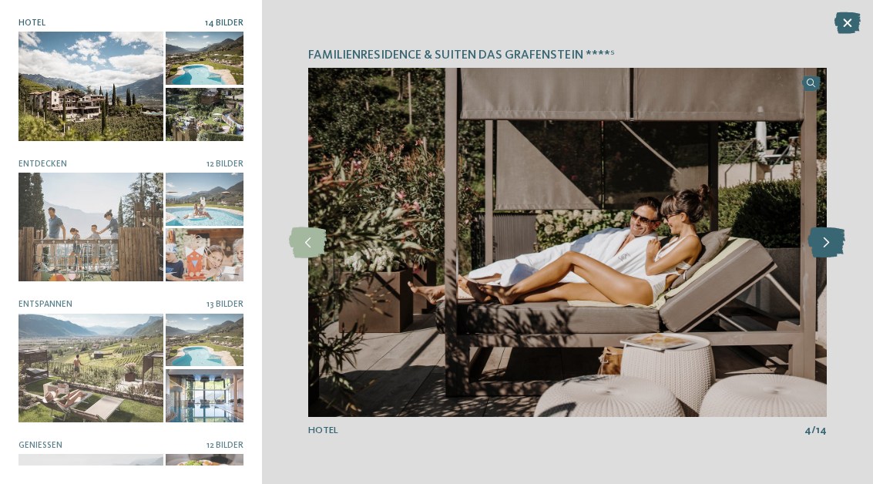
click at [825, 237] on icon at bounding box center [827, 242] width 38 height 31
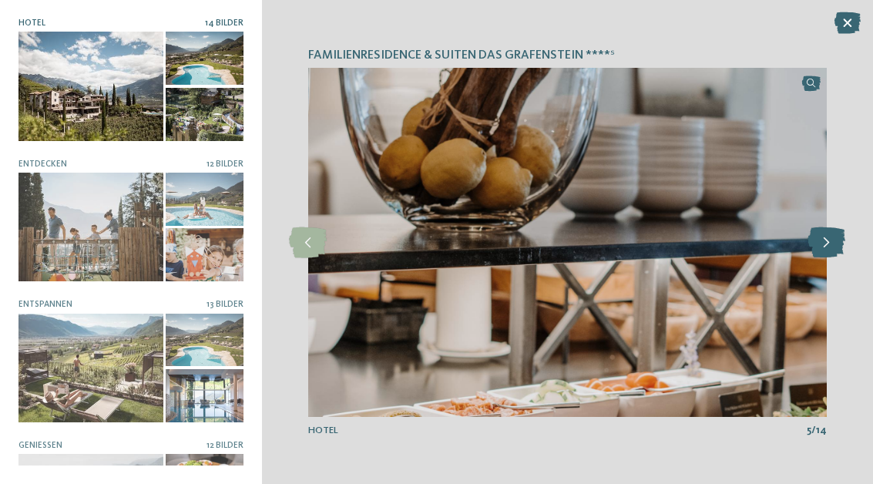
click at [825, 237] on icon at bounding box center [827, 242] width 38 height 31
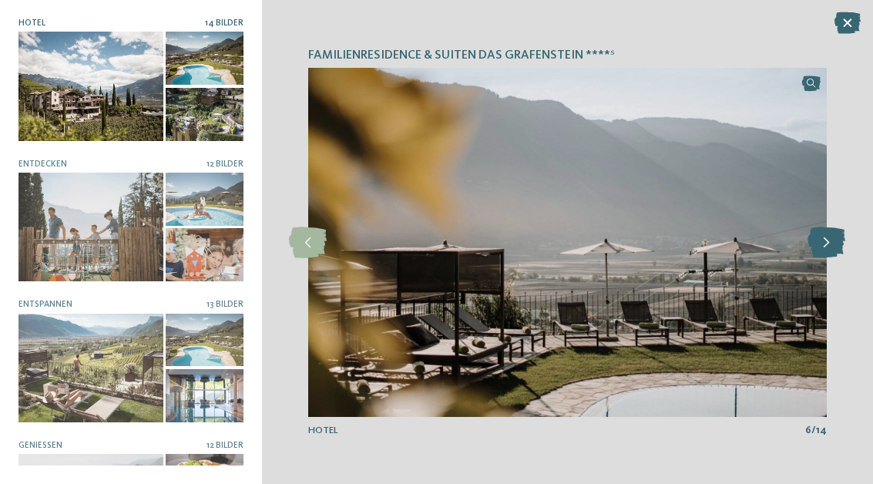
click at [826, 240] on icon at bounding box center [827, 242] width 38 height 31
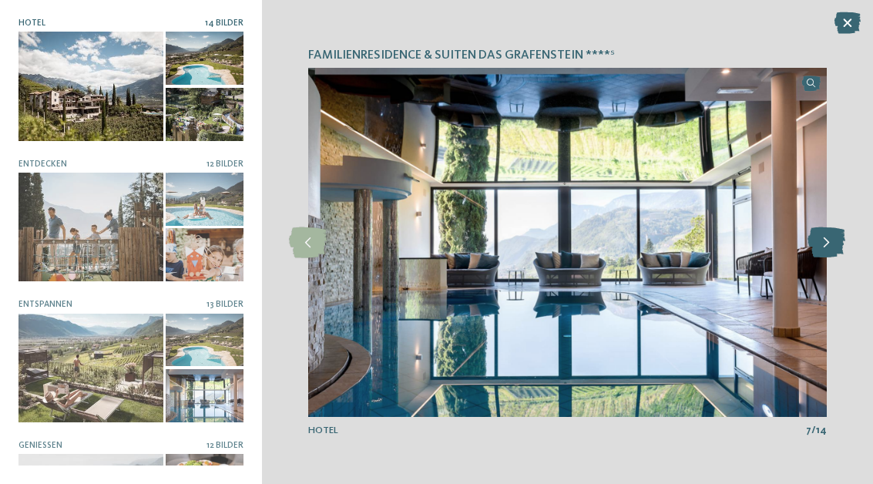
click at [826, 240] on icon at bounding box center [827, 242] width 38 height 31
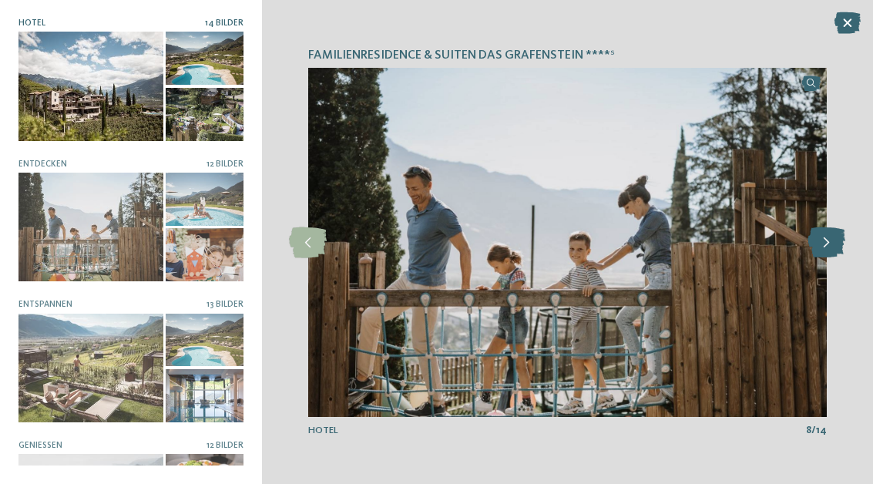
click at [826, 240] on icon at bounding box center [827, 242] width 38 height 31
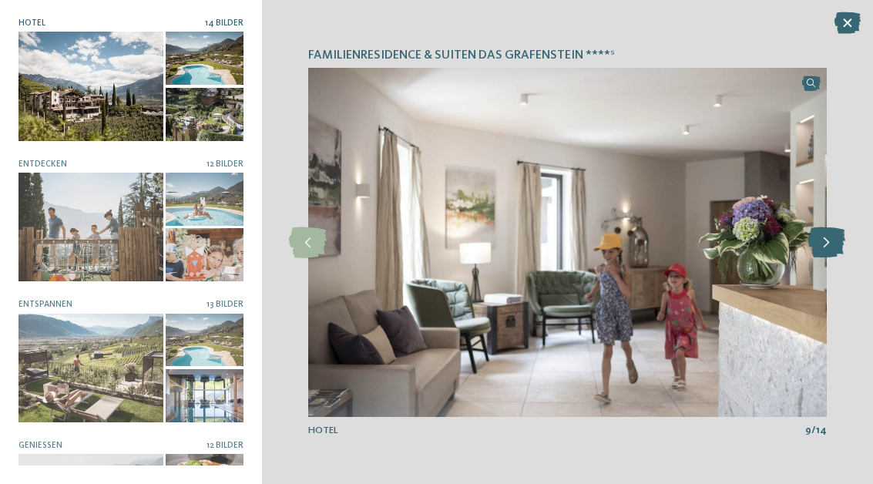
click at [826, 240] on icon at bounding box center [827, 242] width 38 height 31
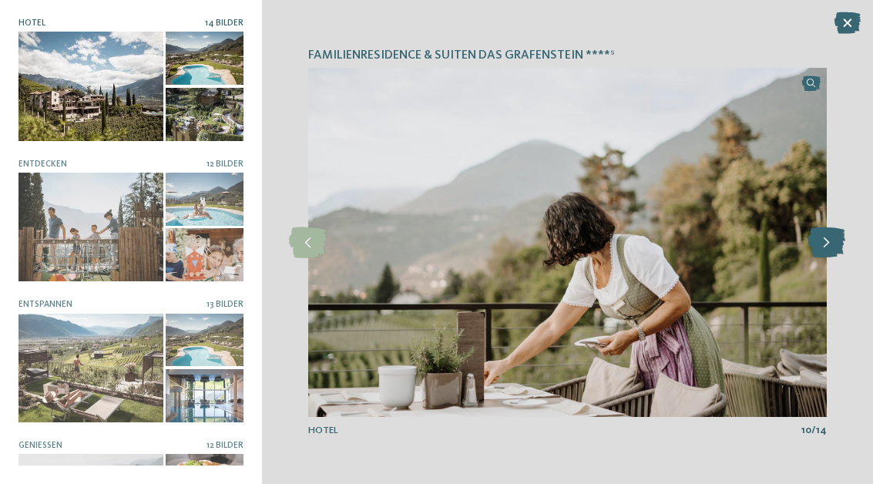
click at [826, 240] on icon at bounding box center [827, 242] width 38 height 31
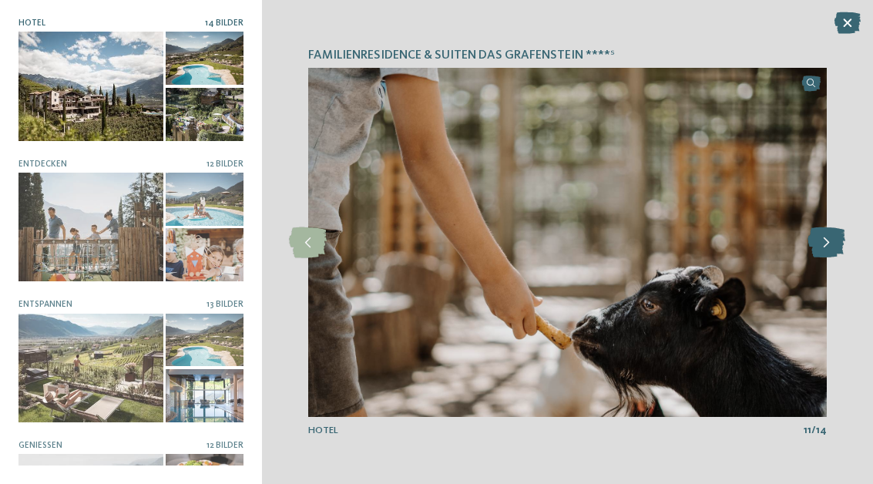
click at [826, 240] on icon at bounding box center [827, 242] width 38 height 31
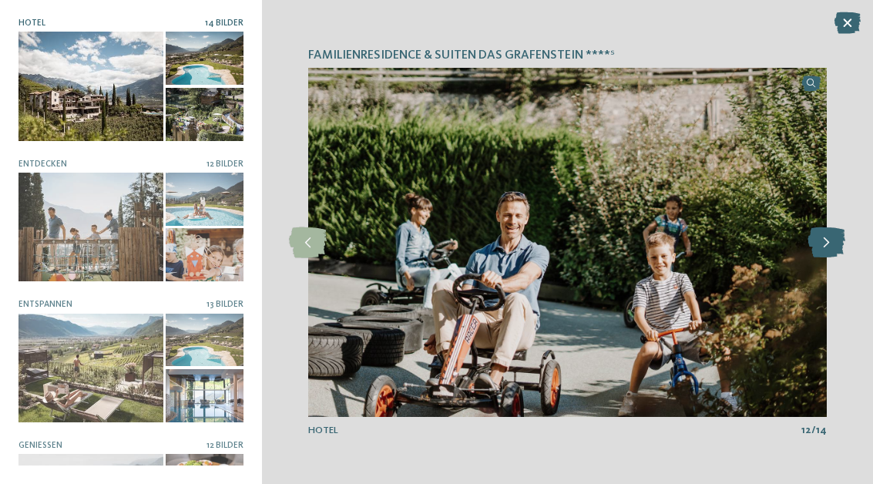
click at [826, 240] on icon at bounding box center [827, 242] width 38 height 31
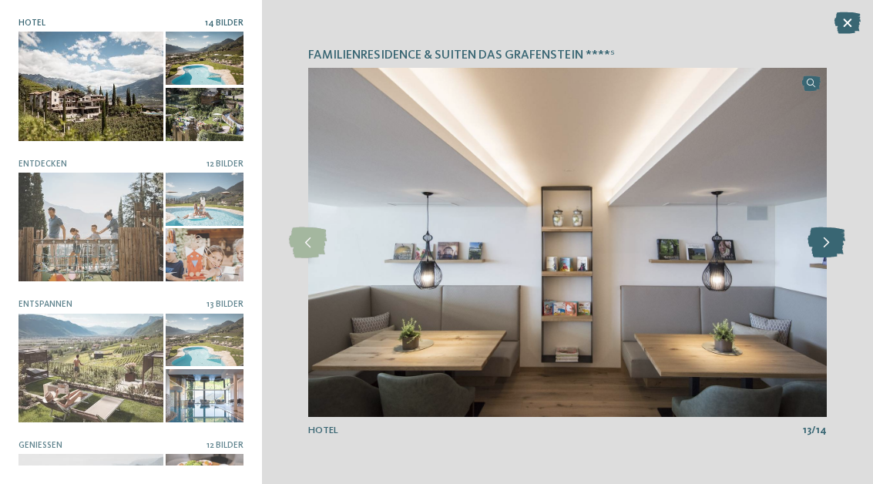
click at [826, 240] on icon at bounding box center [827, 242] width 38 height 31
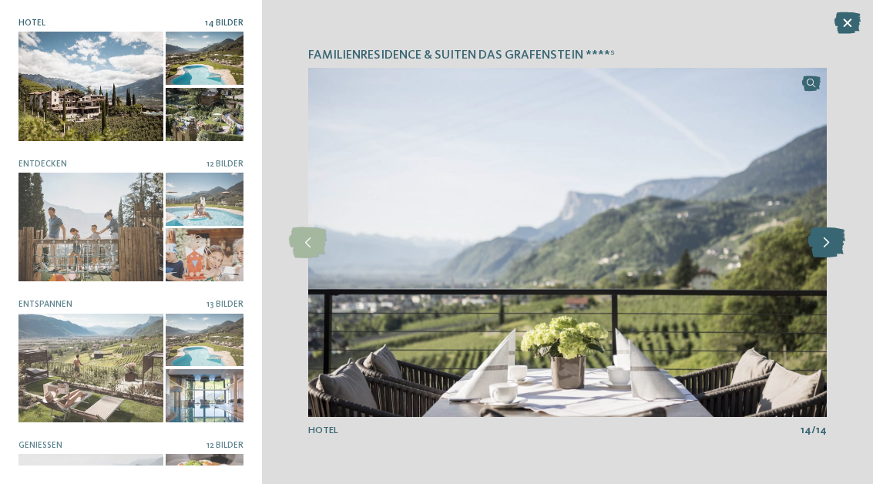
click at [826, 240] on icon at bounding box center [827, 242] width 38 height 31
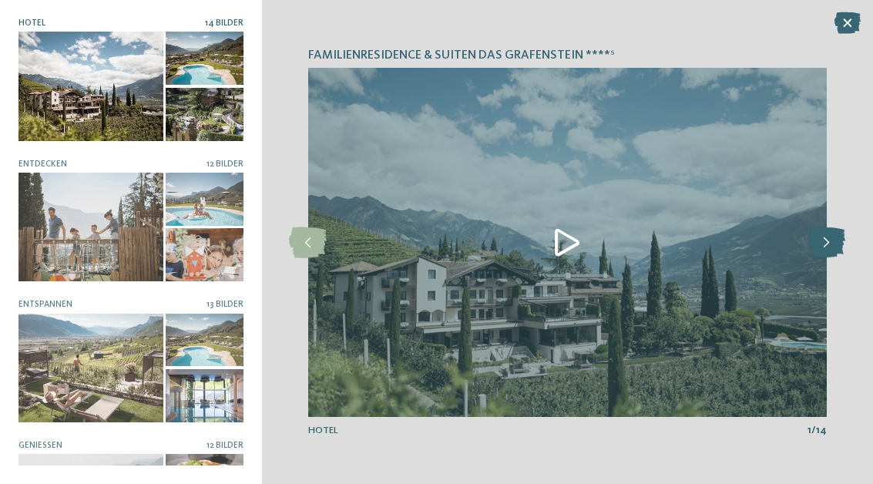
click at [826, 240] on icon at bounding box center [827, 242] width 38 height 31
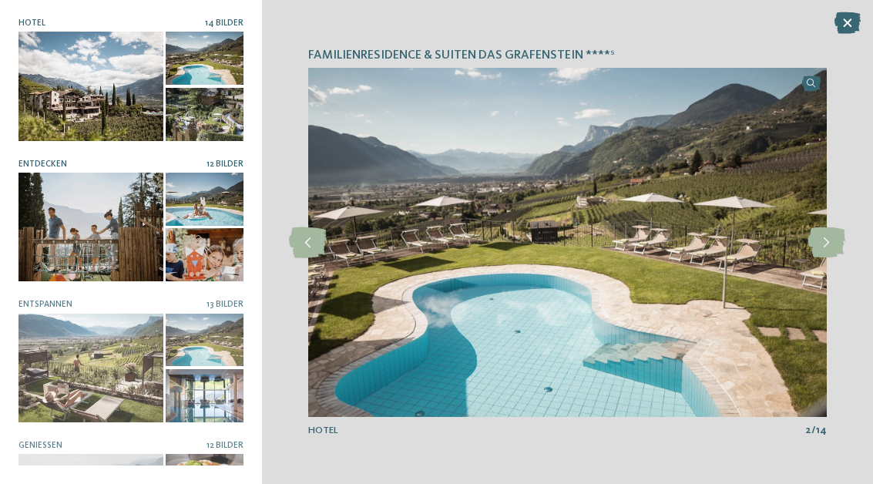
click at [76, 205] on div at bounding box center [91, 227] width 145 height 109
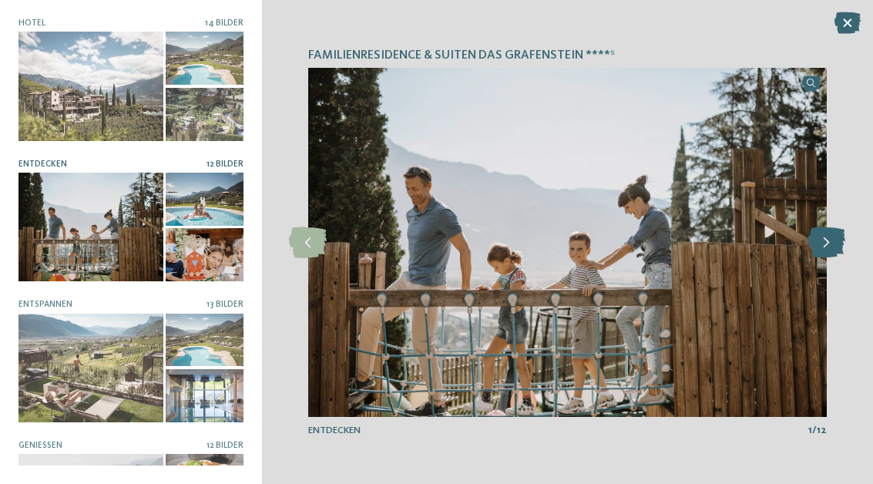
click at [831, 247] on icon at bounding box center [827, 242] width 38 height 31
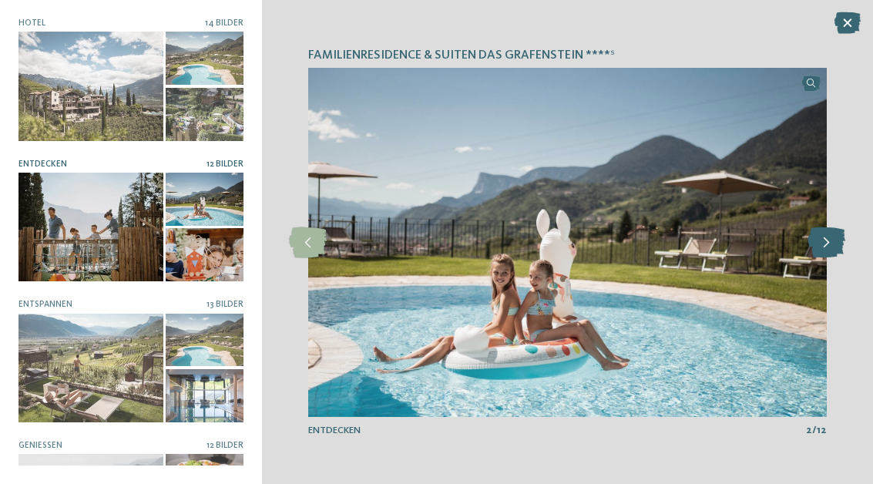
click at [831, 247] on icon at bounding box center [827, 242] width 38 height 31
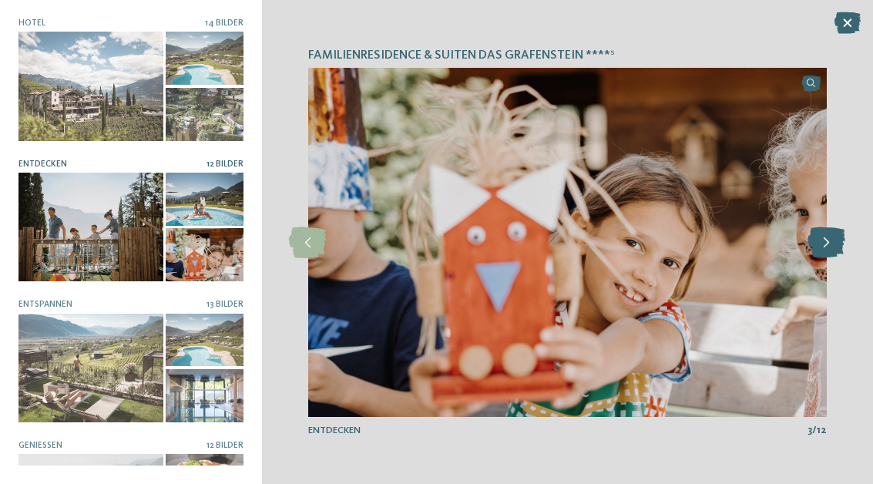
click at [831, 247] on icon at bounding box center [827, 242] width 38 height 31
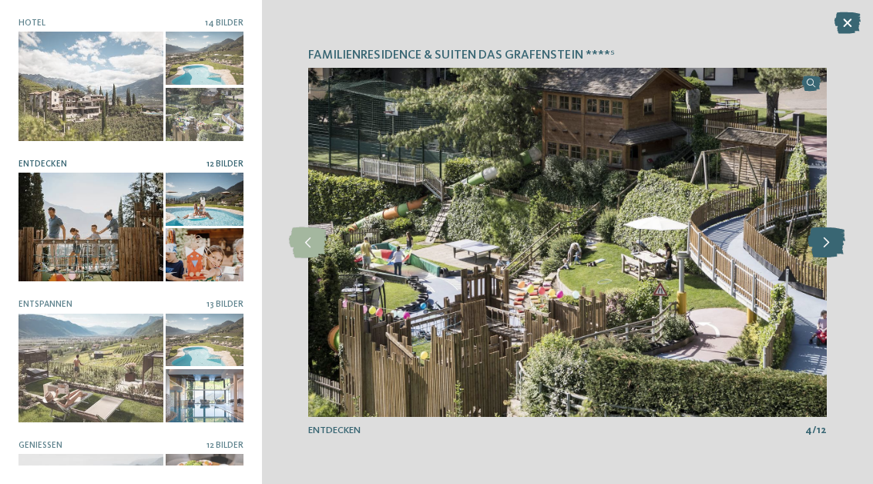
click at [831, 247] on icon at bounding box center [827, 242] width 38 height 31
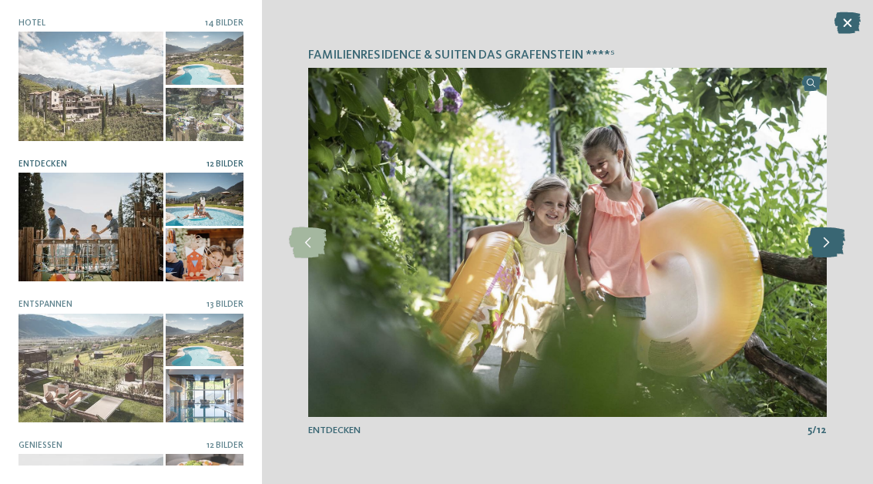
click at [831, 247] on icon at bounding box center [827, 242] width 38 height 31
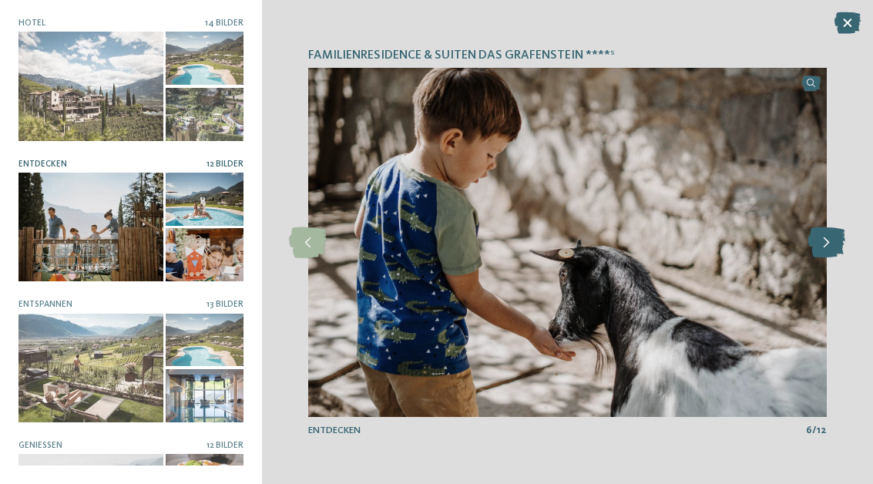
click at [832, 247] on icon at bounding box center [827, 242] width 38 height 31
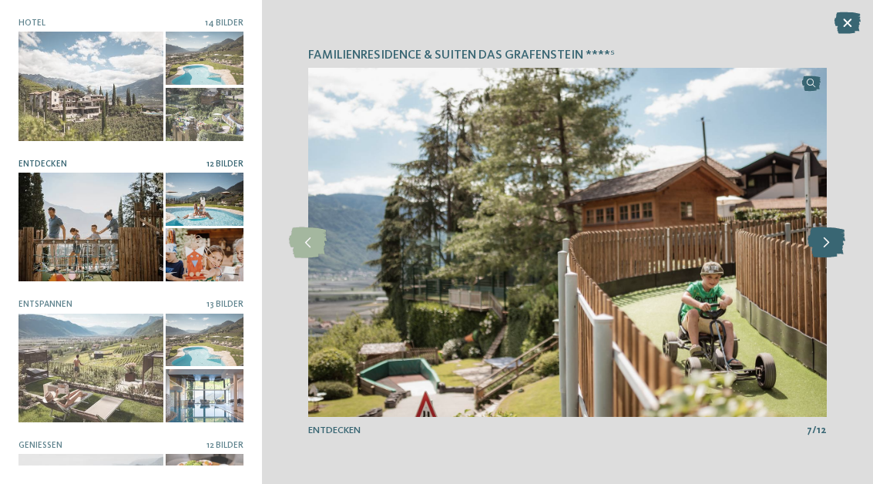
click at [835, 247] on icon at bounding box center [827, 242] width 38 height 31
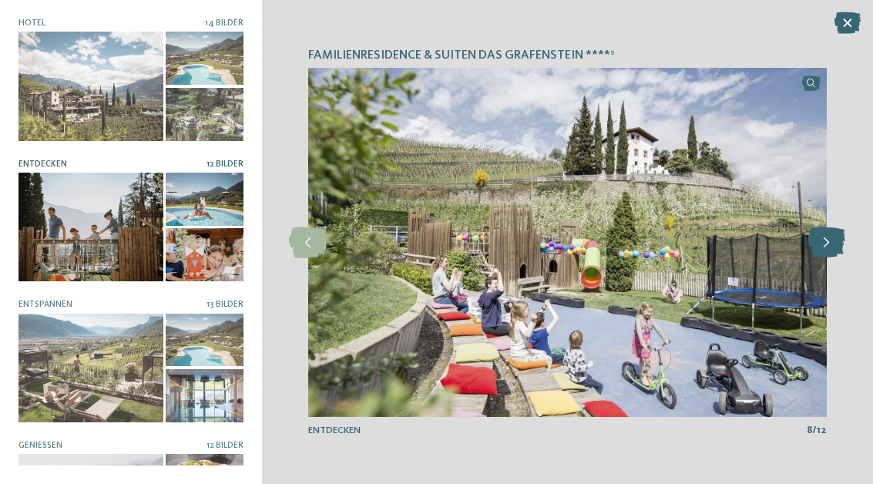
click at [836, 247] on icon at bounding box center [827, 242] width 38 height 31
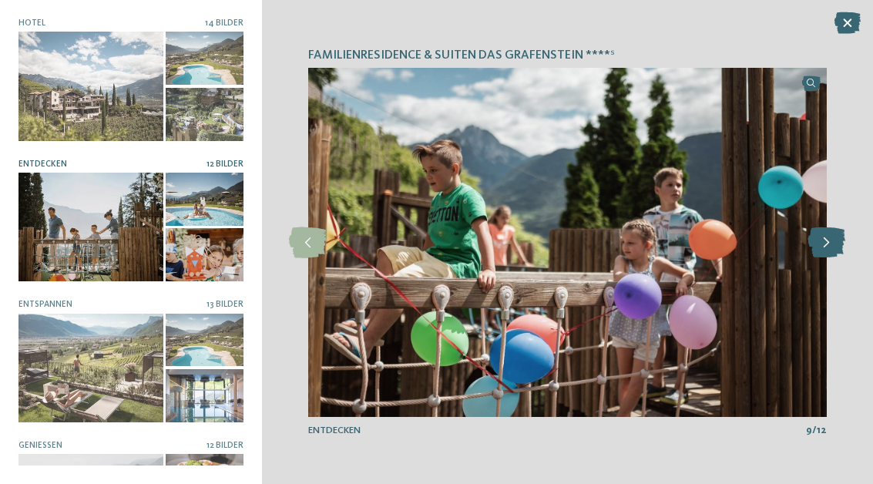
click at [836, 247] on icon at bounding box center [827, 242] width 38 height 31
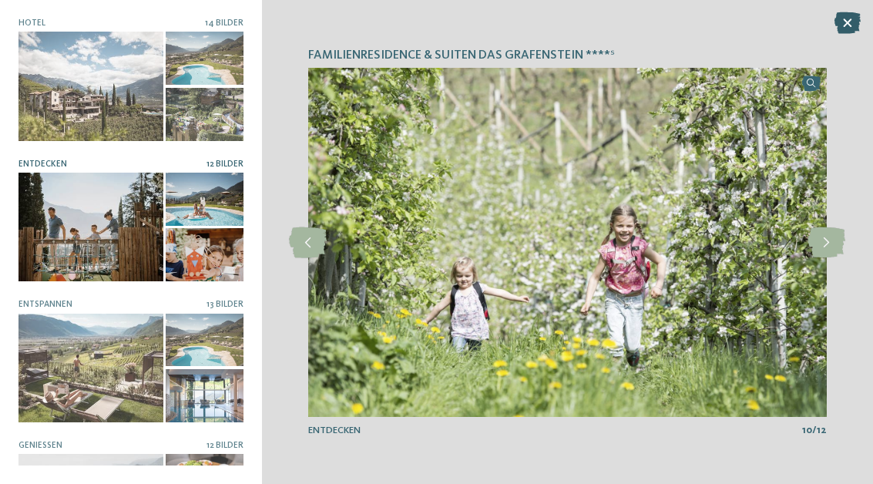
click at [847, 23] on icon at bounding box center [848, 23] width 26 height 22
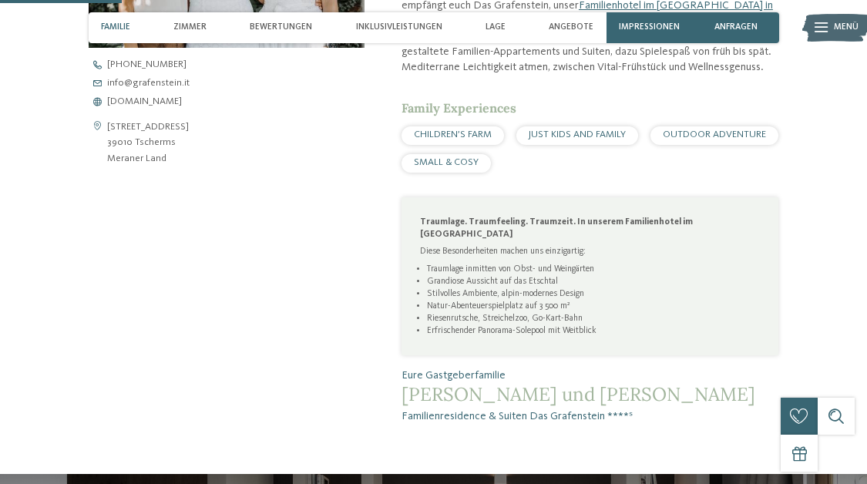
scroll to position [576, 0]
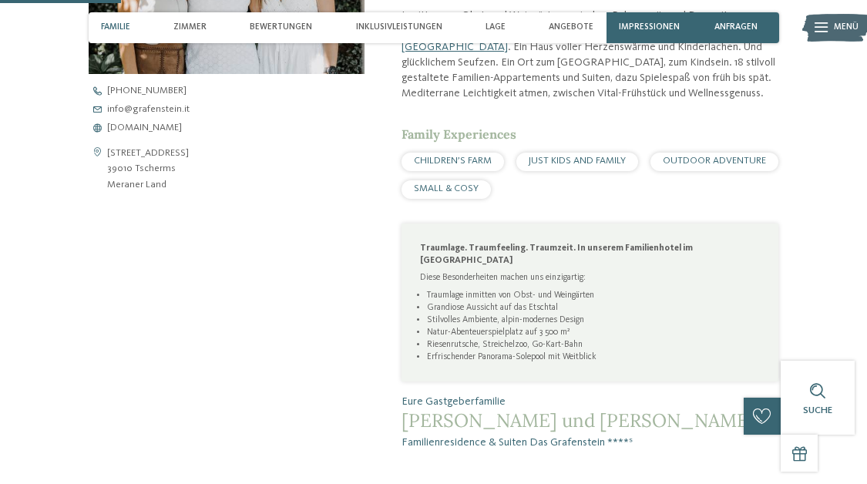
drag, startPoint x: 169, startPoint y: 183, endPoint x: 106, endPoint y: 146, distance: 72.6
click at [106, 146] on div "[STREET_ADDRESS] 39010 Tscherms [GEOGRAPHIC_DATA]" at bounding box center [227, 169] width 276 height 47
copy div "[STREET_ADDRESS] Land"
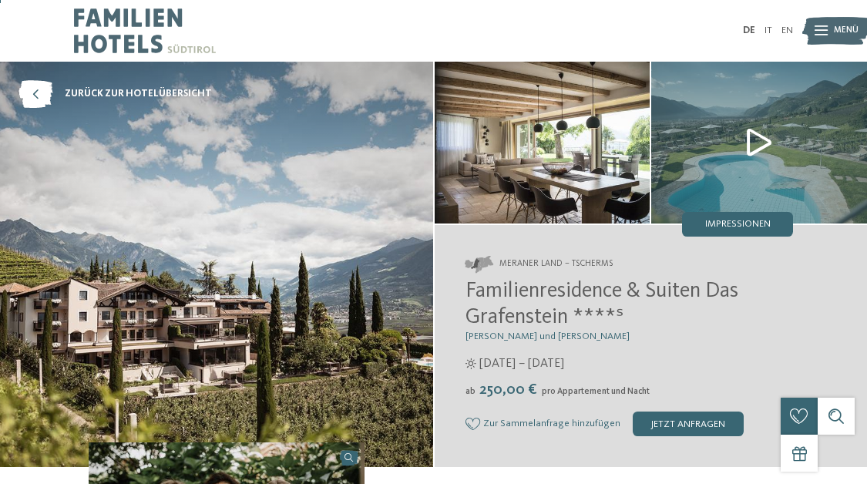
scroll to position [0, 0]
